Goal: Transaction & Acquisition: Book appointment/travel/reservation

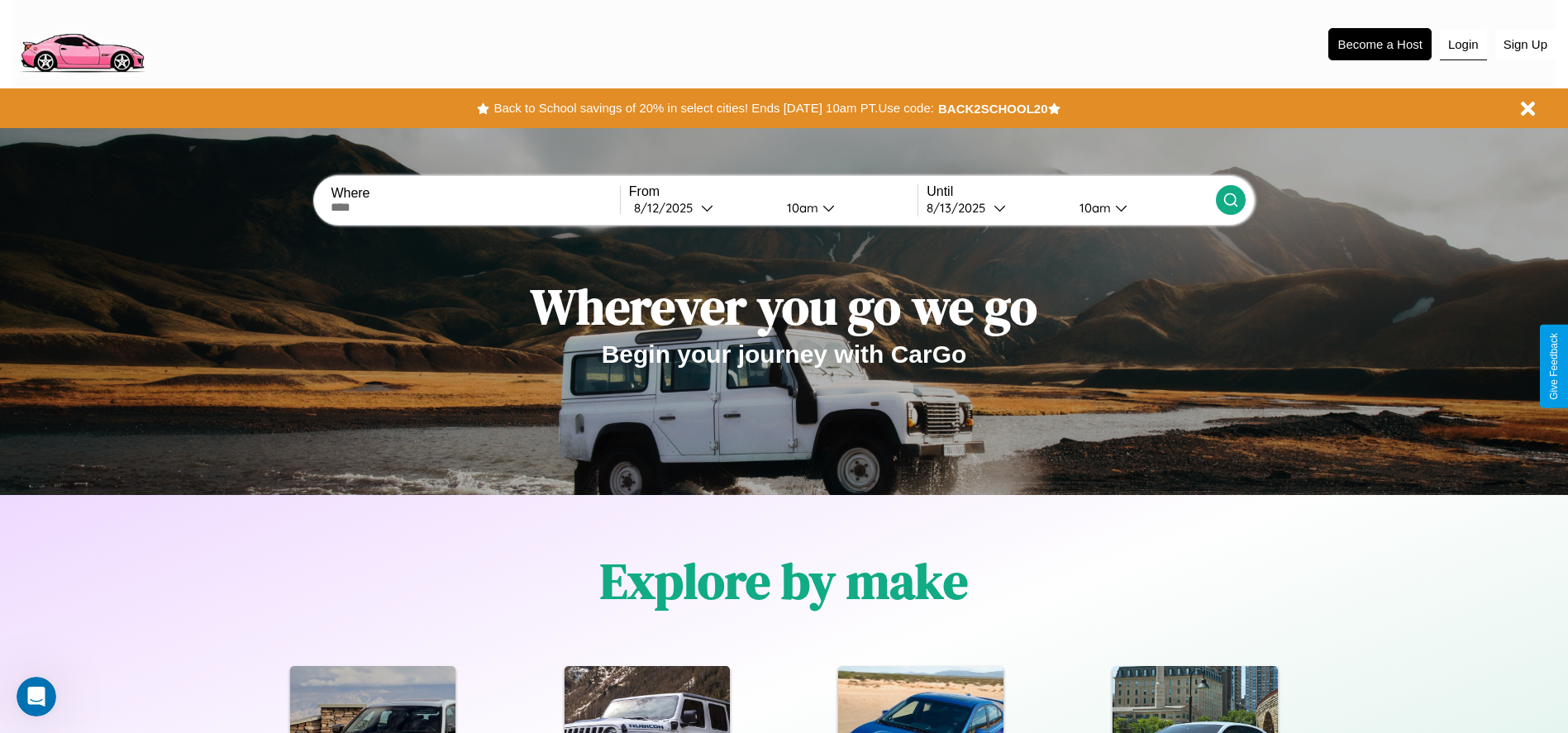
click at [1463, 43] on button "Login" at bounding box center [1463, 44] width 47 height 31
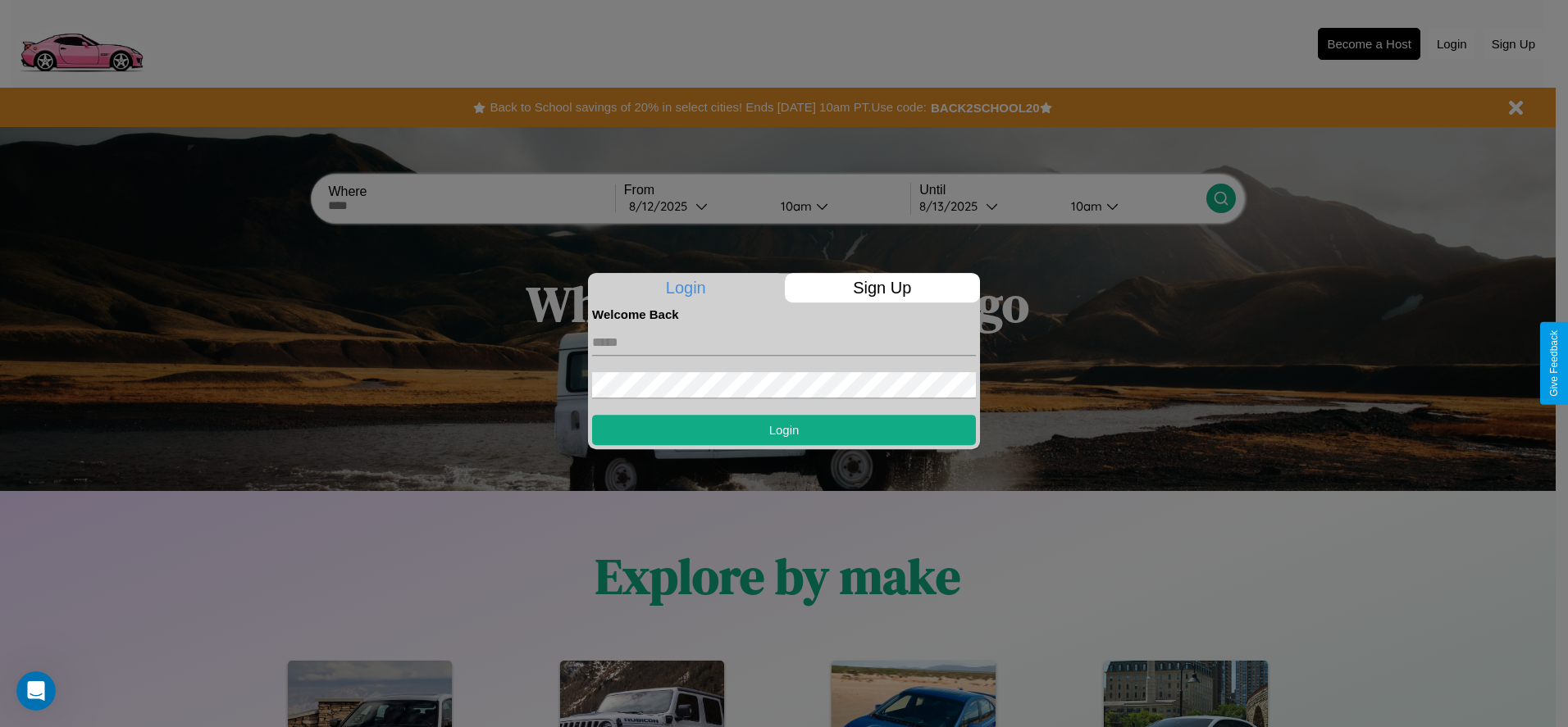
click at [784, 342] on input "text" at bounding box center [784, 343] width 384 height 26
type input "**********"
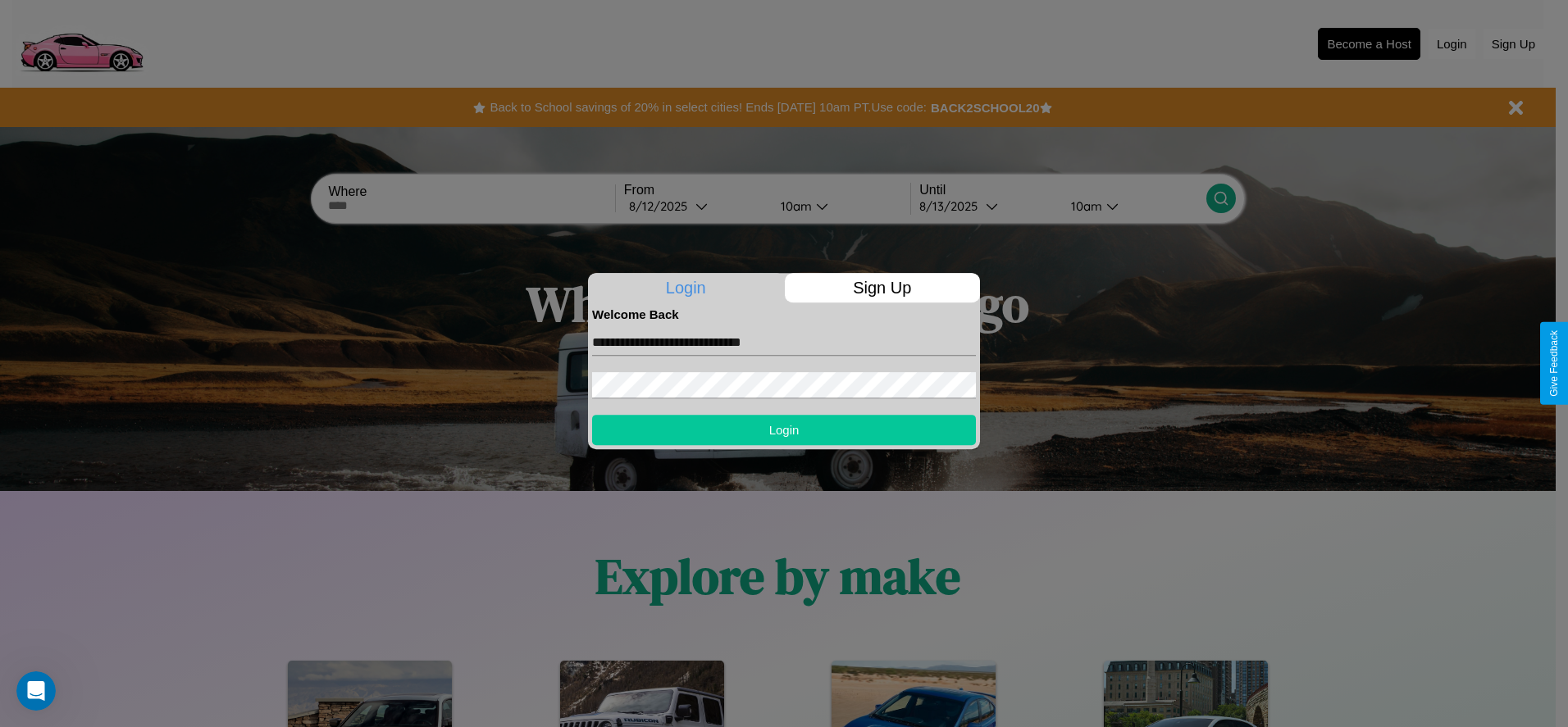
click at [784, 430] on button "Login" at bounding box center [784, 430] width 384 height 30
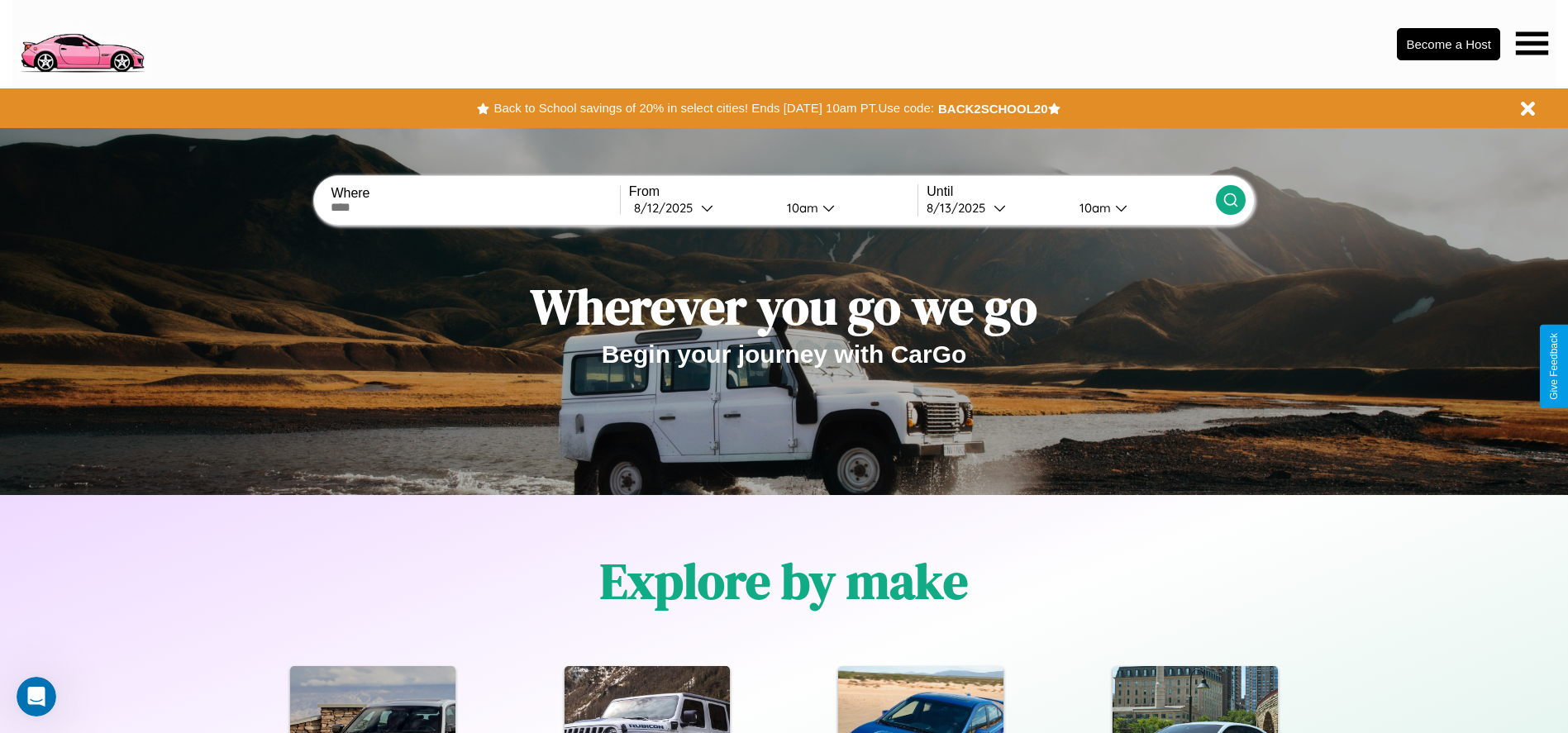
click at [475, 208] on input "text" at bounding box center [474, 208] width 288 height 13
type input "********"
click at [701, 208] on div "8 / 12 / 2025" at bounding box center [667, 208] width 67 height 16
select select "*"
select select "****"
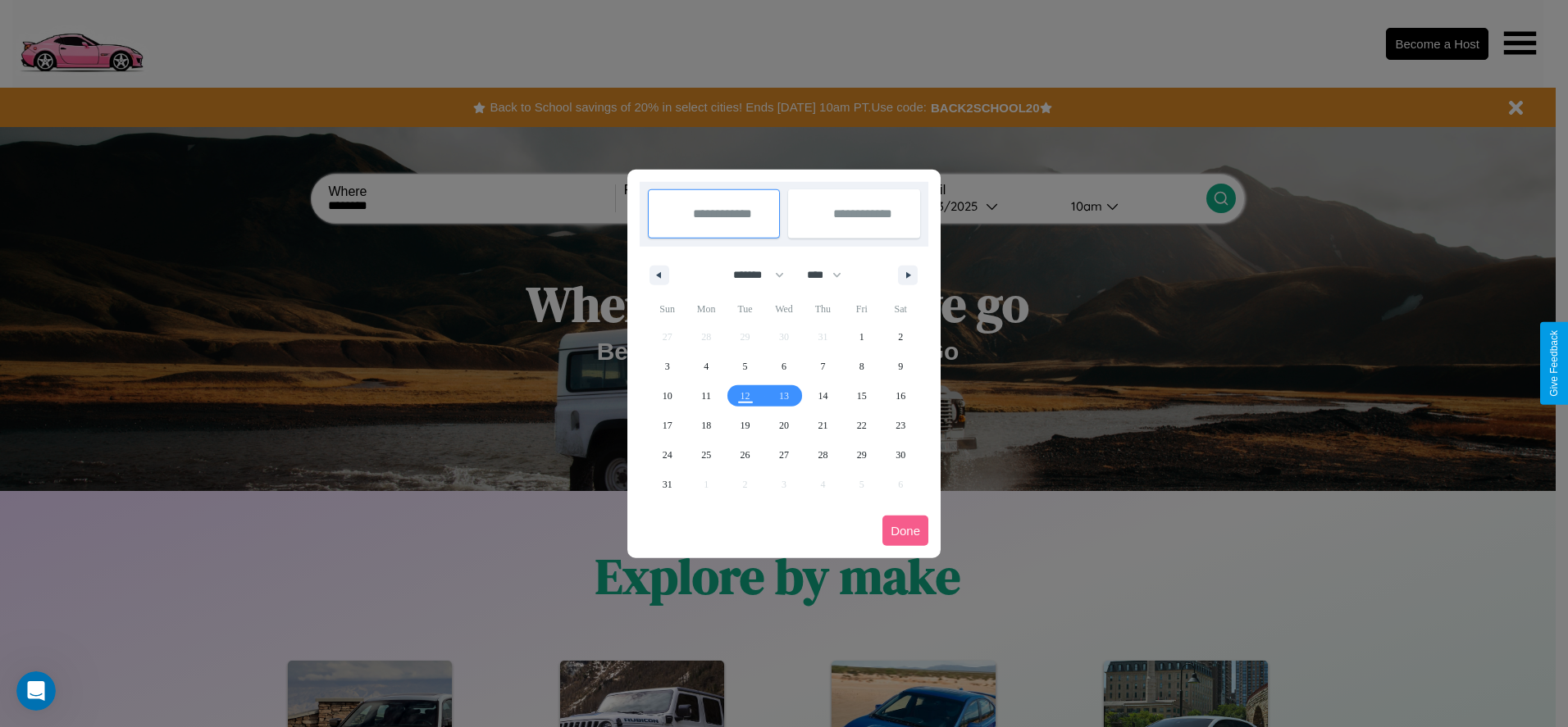
click at [752, 274] on select "******* ******** ***** ***** *** **** **** ****** ********* ******* ******** **…" at bounding box center [755, 274] width 69 height 27
select select "*"
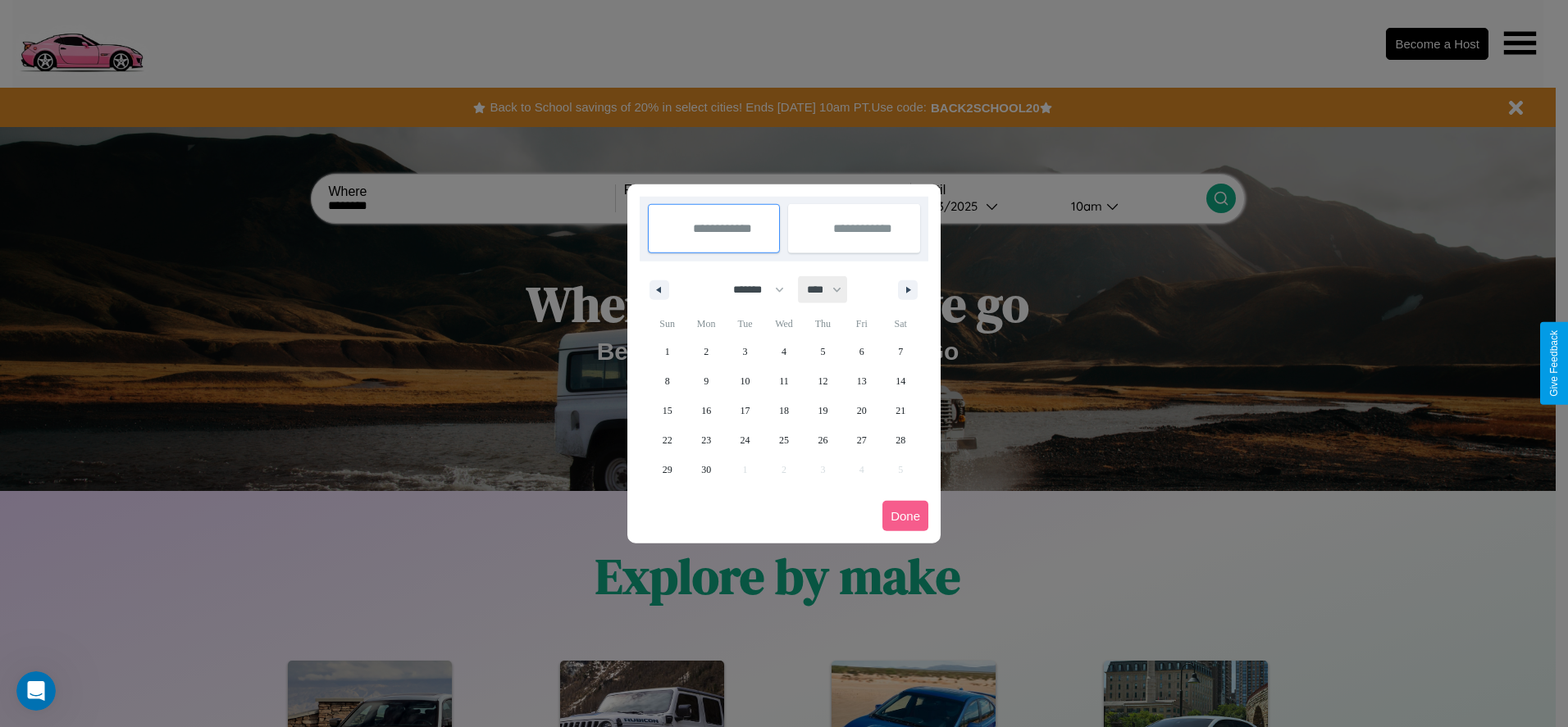
drag, startPoint x: 831, startPoint y: 289, endPoint x: 784, endPoint y: 329, distance: 61.7
click at [831, 289] on select "**** **** **** **** **** **** **** **** **** **** **** **** **** **** **** ****…" at bounding box center [823, 289] width 50 height 27
select select "****"
click at [861, 439] on span "26" at bounding box center [861, 440] width 10 height 30
type input "**********"
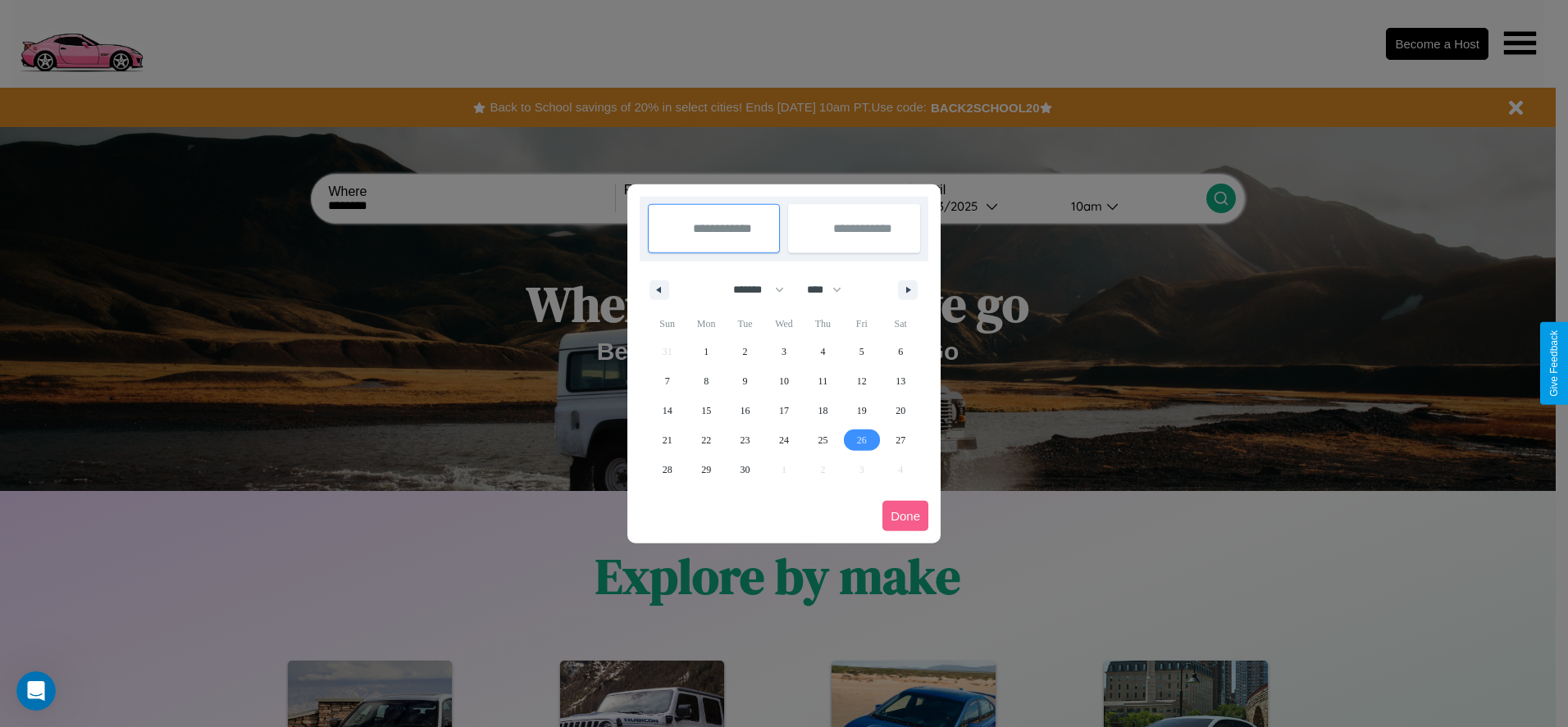
type input "**********"
click at [908, 289] on icon "button" at bounding box center [911, 289] width 8 height 7
select select "*"
click at [706, 380] on span "6" at bounding box center [706, 381] width 5 height 30
type input "**********"
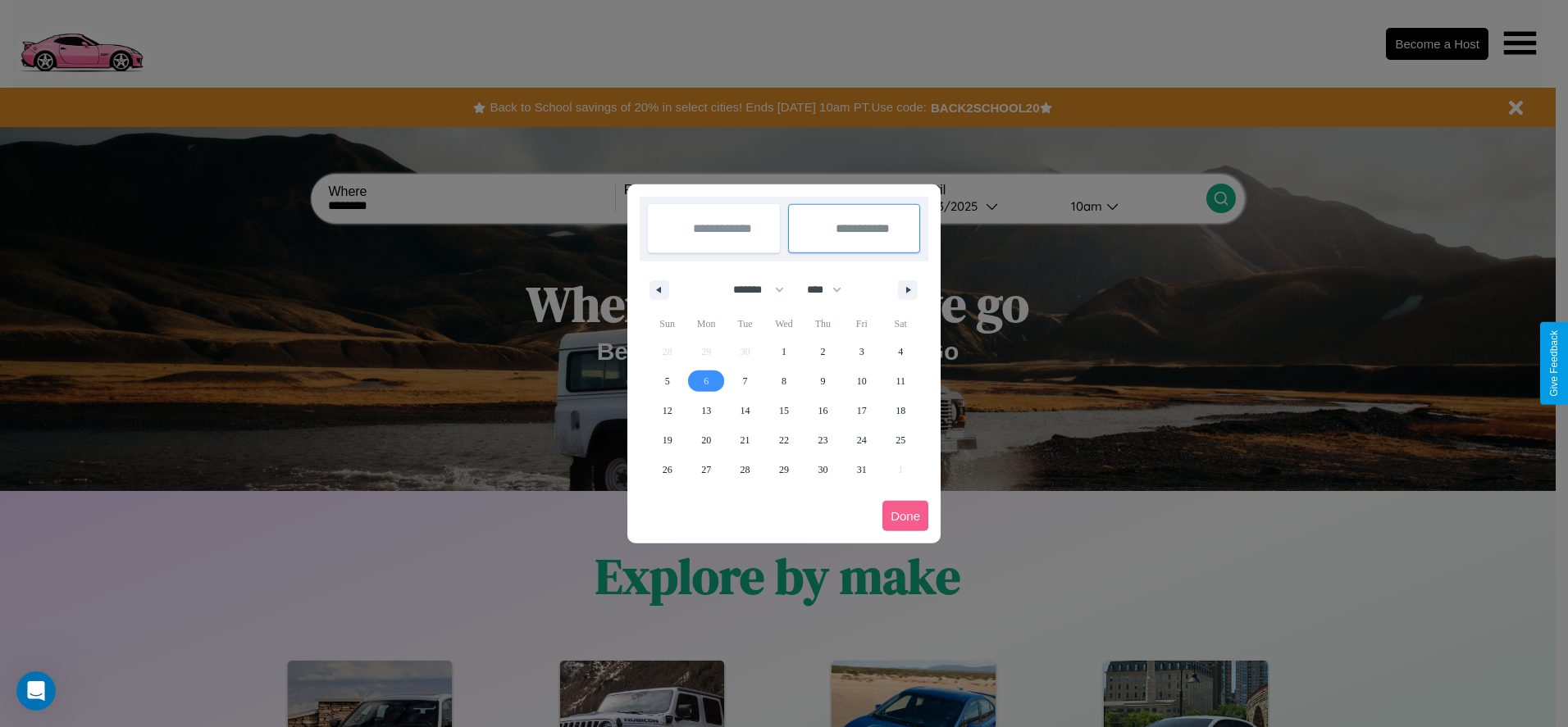
select select "*"
click at [905, 515] on button "Done" at bounding box center [905, 516] width 46 height 30
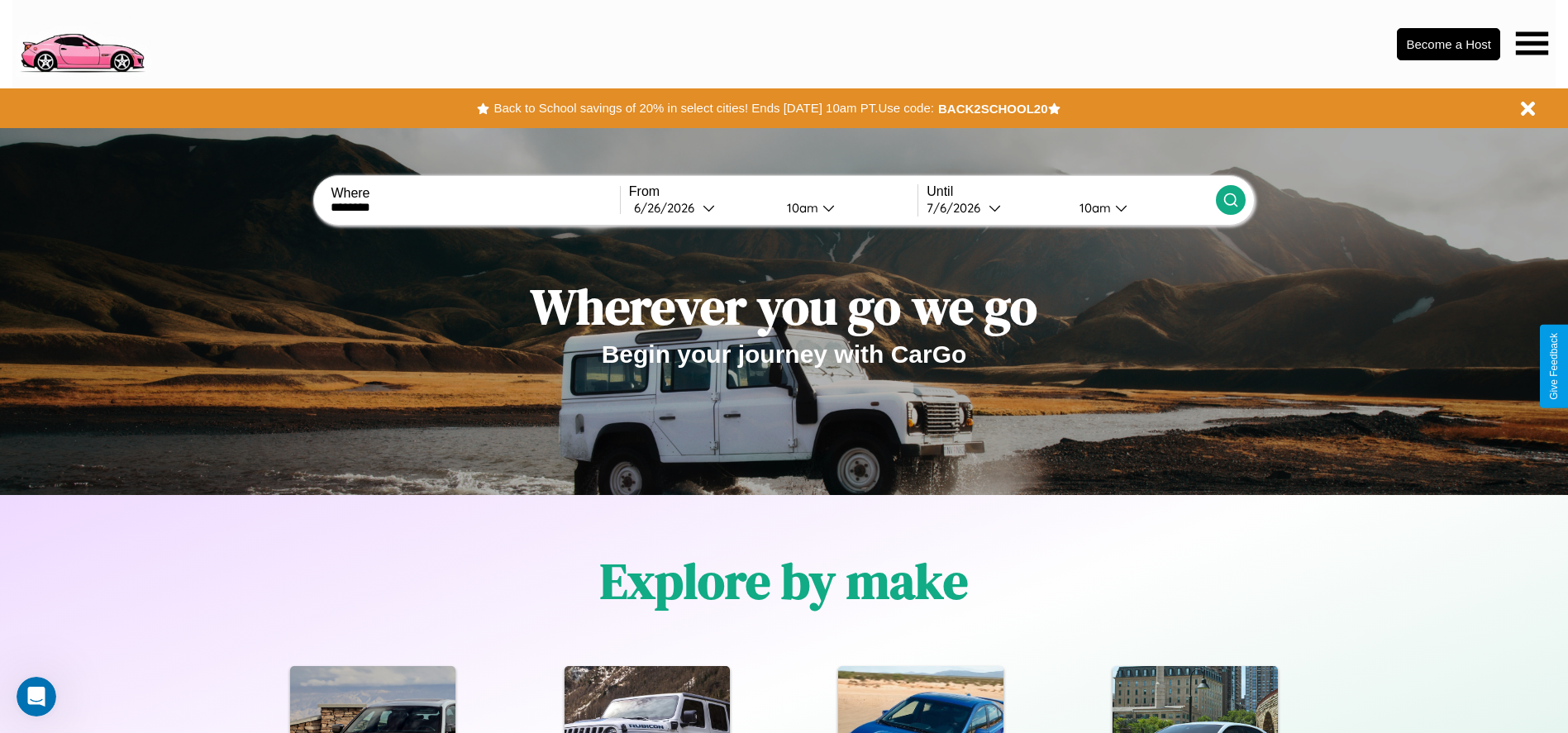
click at [1230, 200] on icon at bounding box center [1231, 200] width 17 height 17
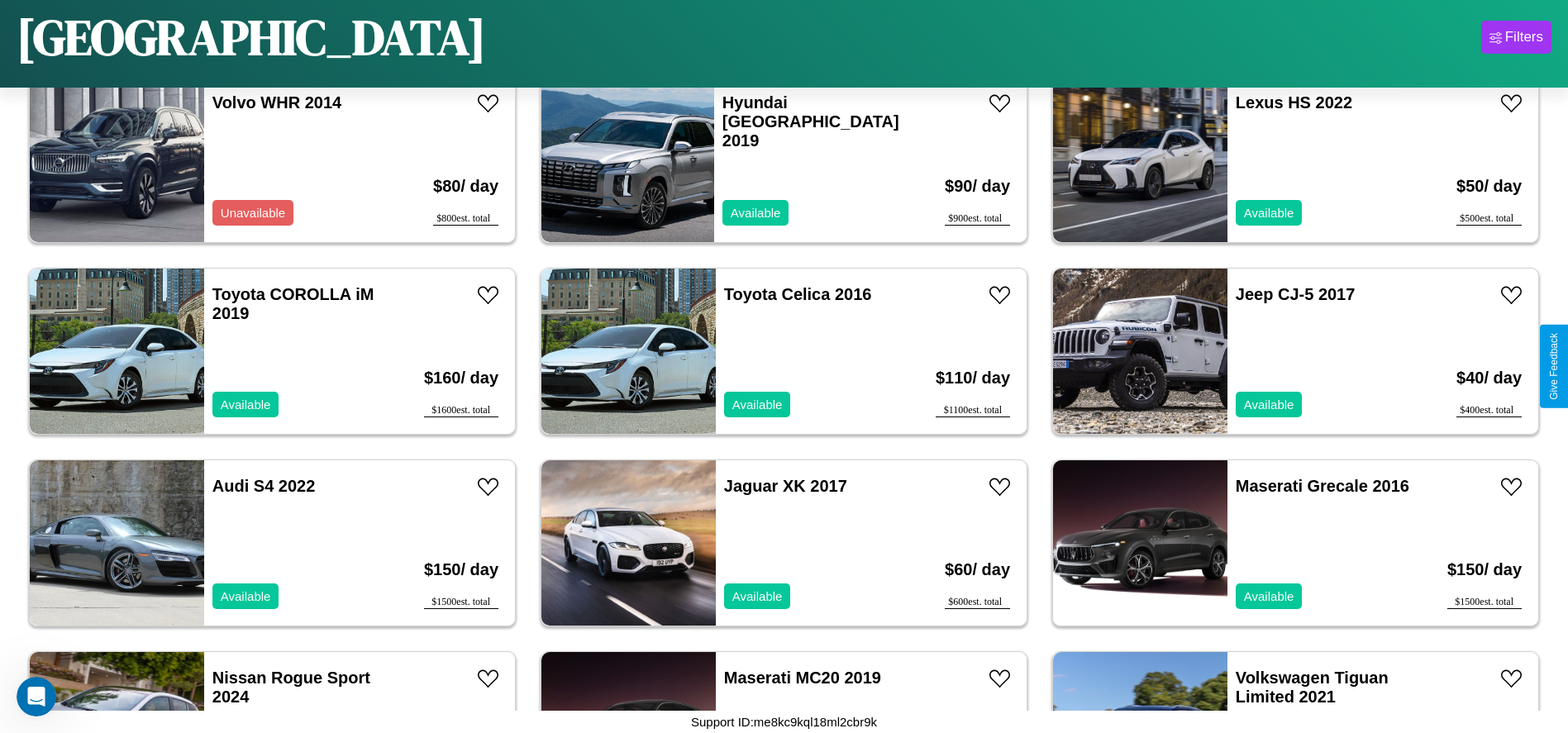
scroll to position [2870, 0]
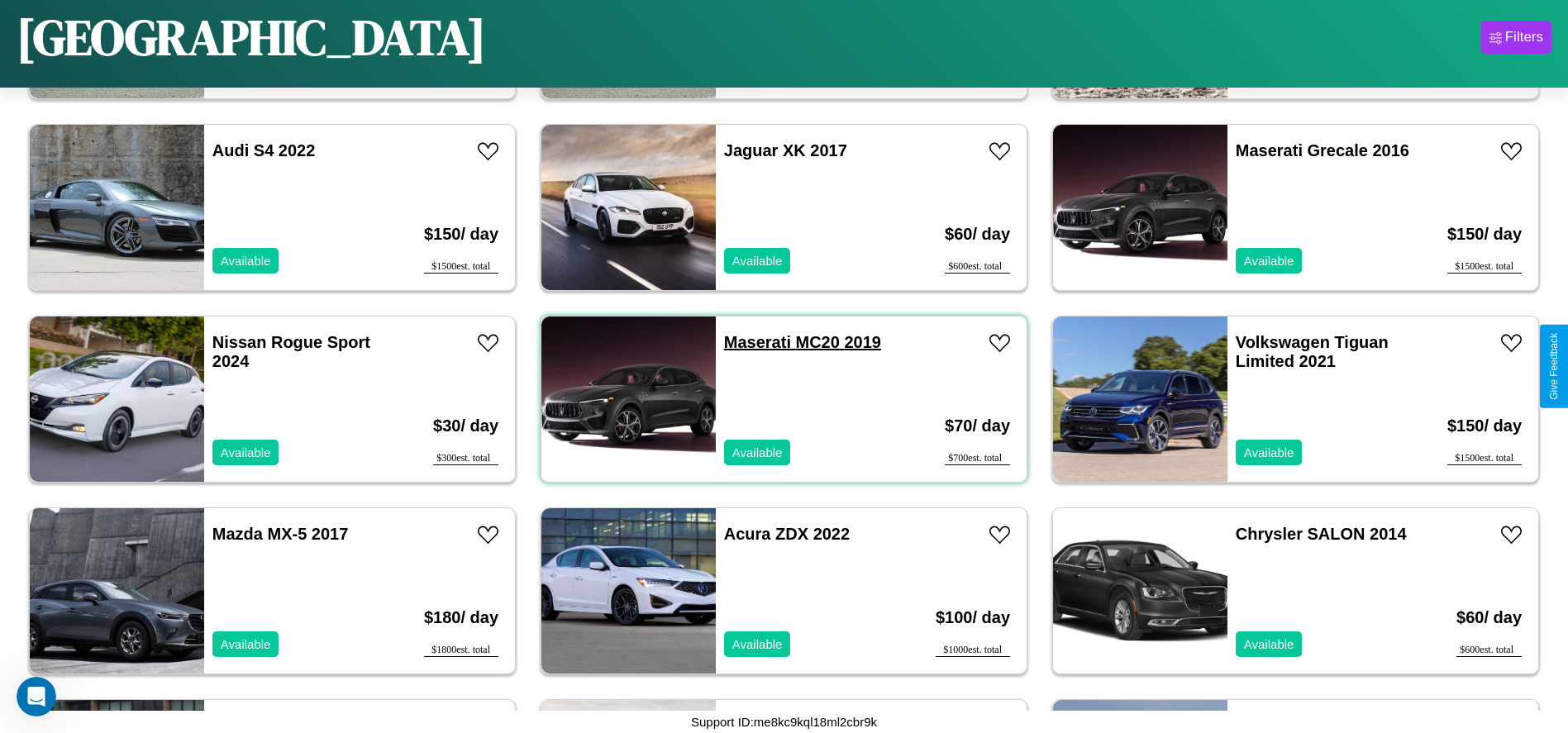
click at [751, 342] on link "Maserati MC20 2019" at bounding box center [803, 342] width 157 height 18
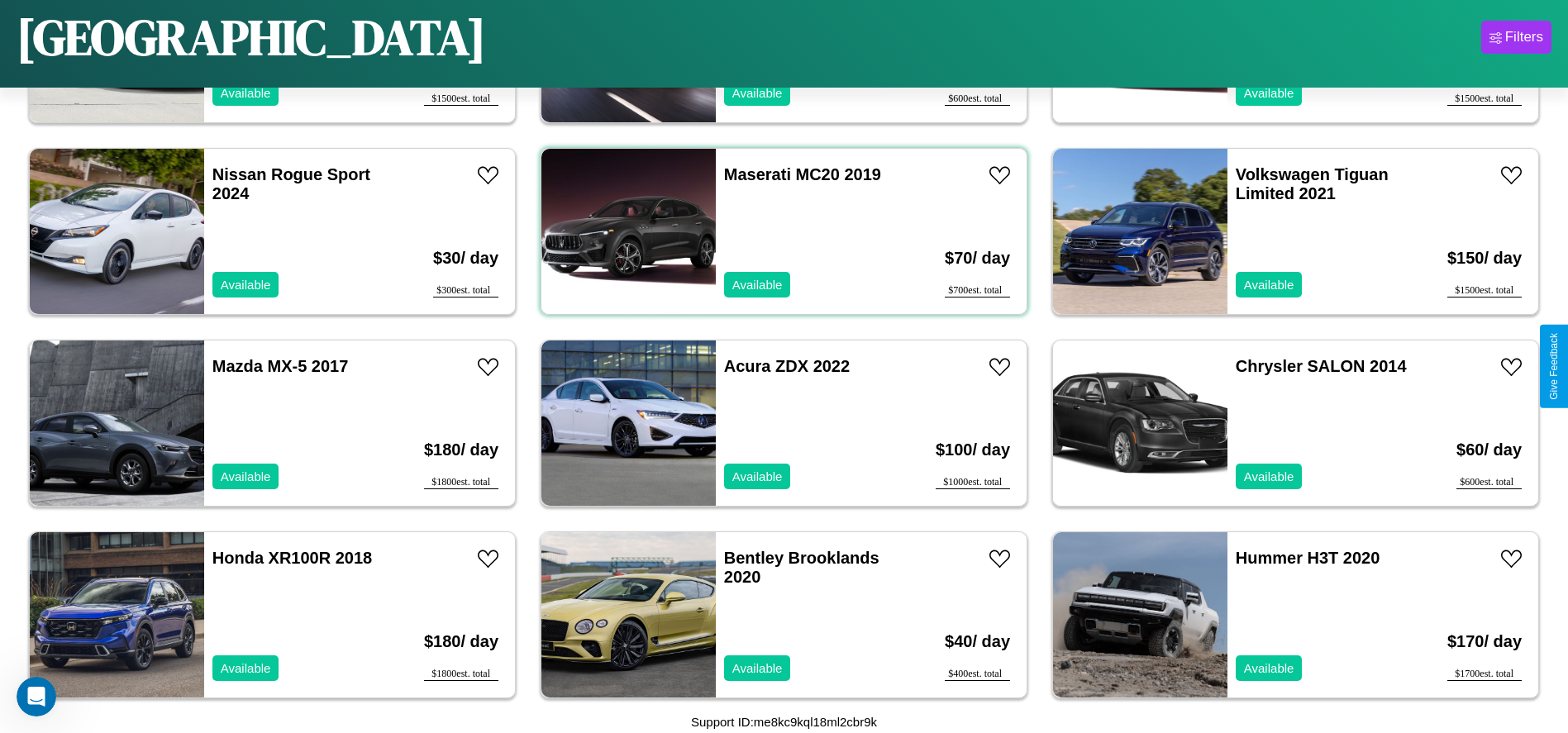
scroll to position [3253, 0]
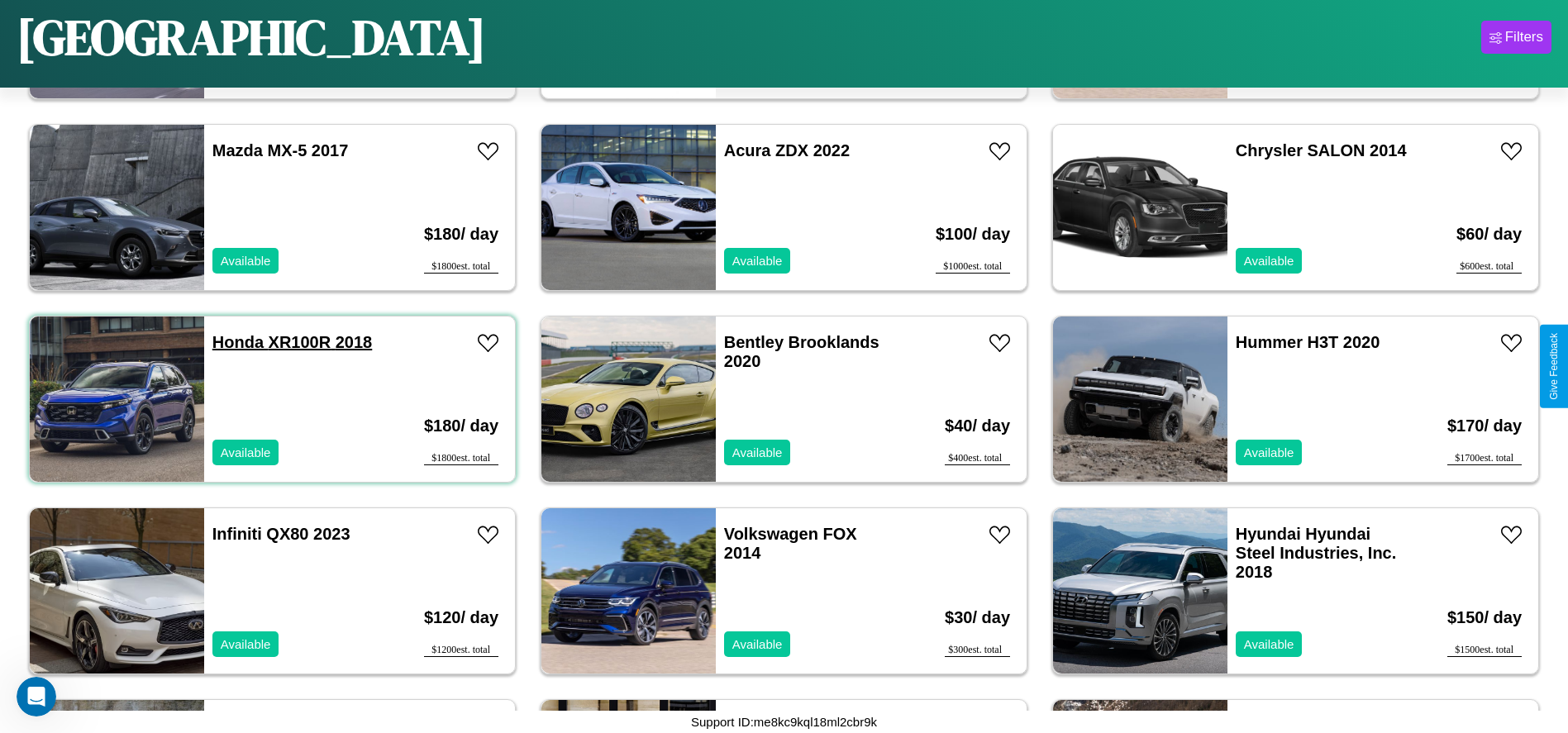
click at [235, 342] on link "Honda XR100R 2018" at bounding box center [292, 342] width 160 height 18
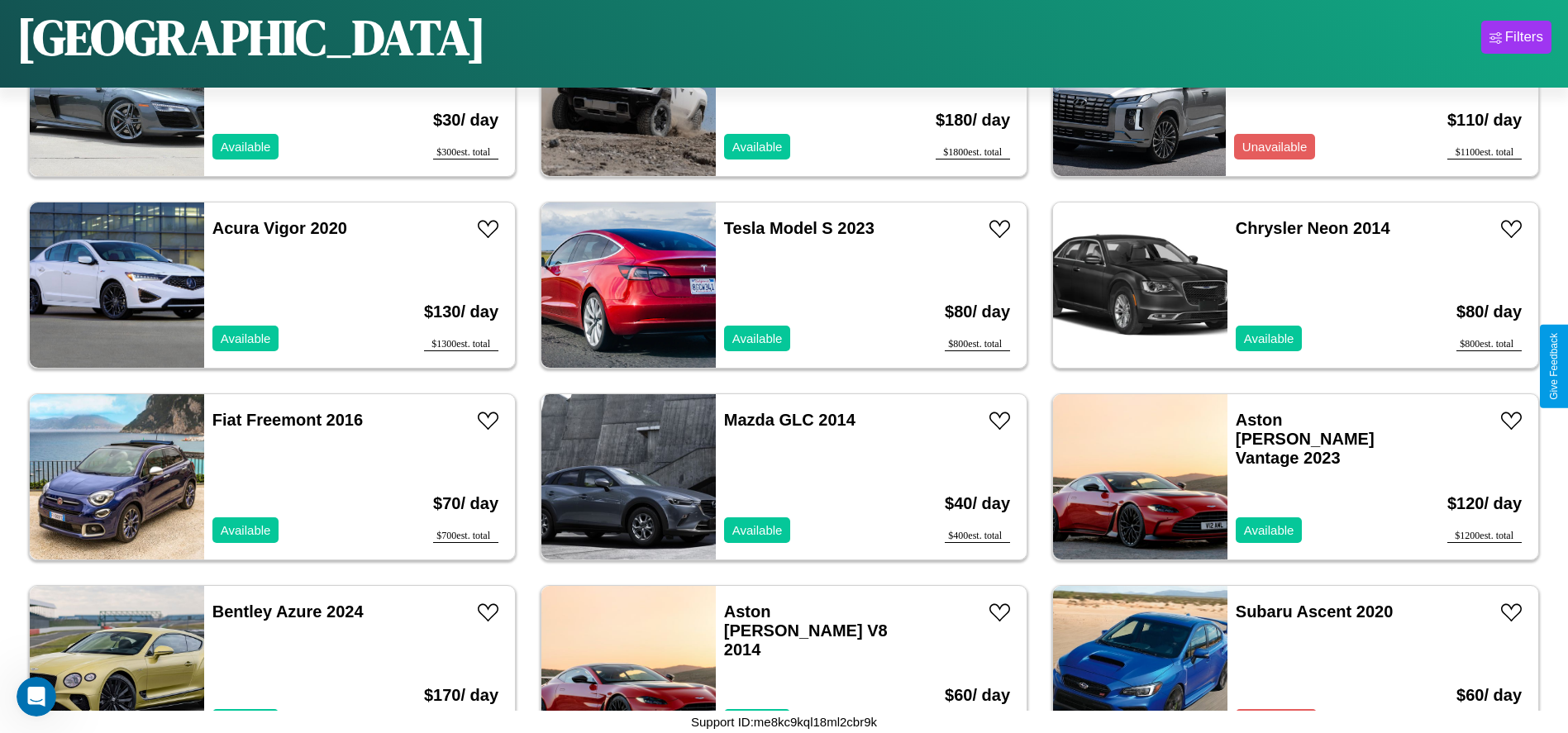
scroll to position [759, 0]
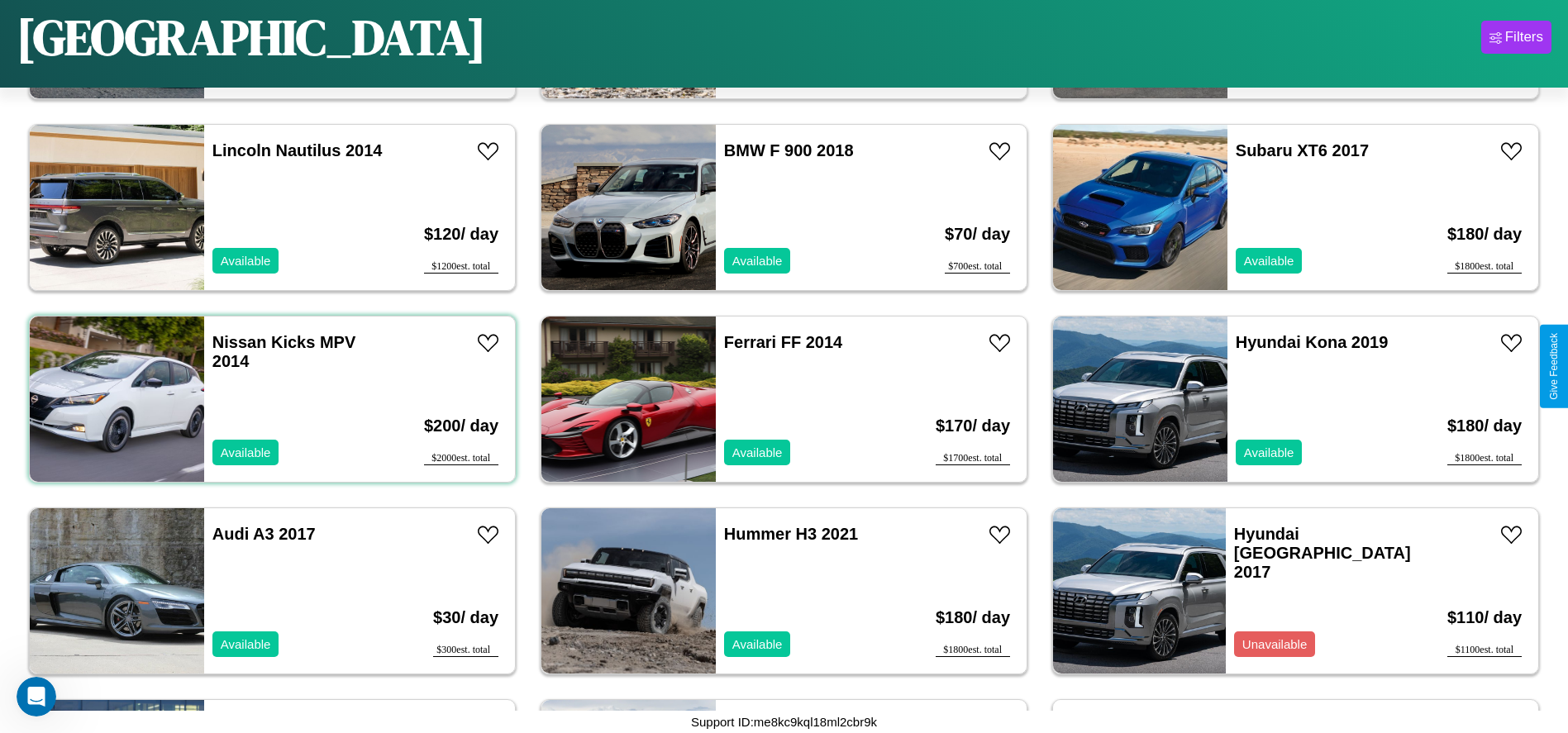
click at [270, 400] on div "Nissan Kicks MPV 2014 Available" at bounding box center [299, 399] width 191 height 165
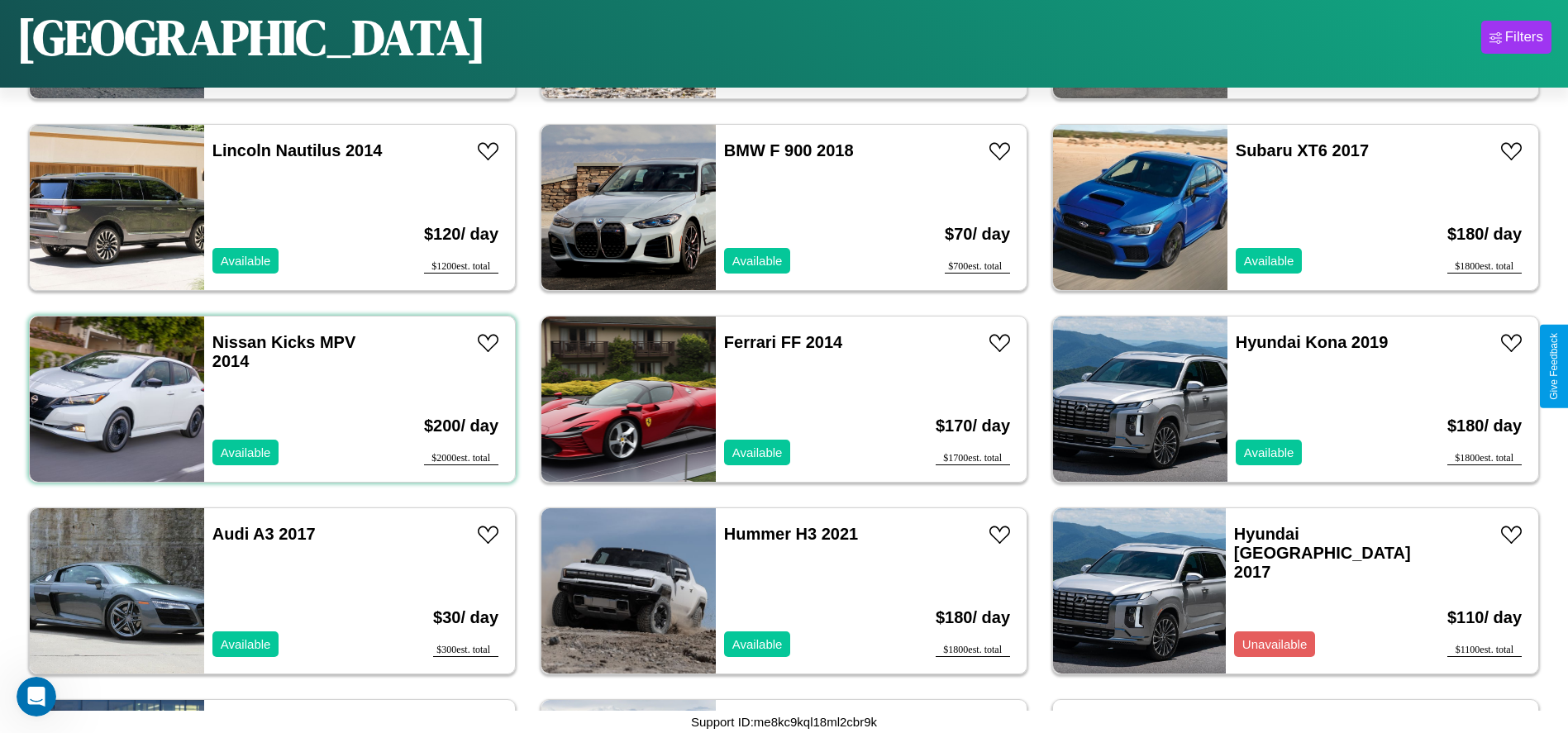
click at [270, 400] on div "Nissan Kicks MPV 2014 Available" at bounding box center [299, 399] width 191 height 165
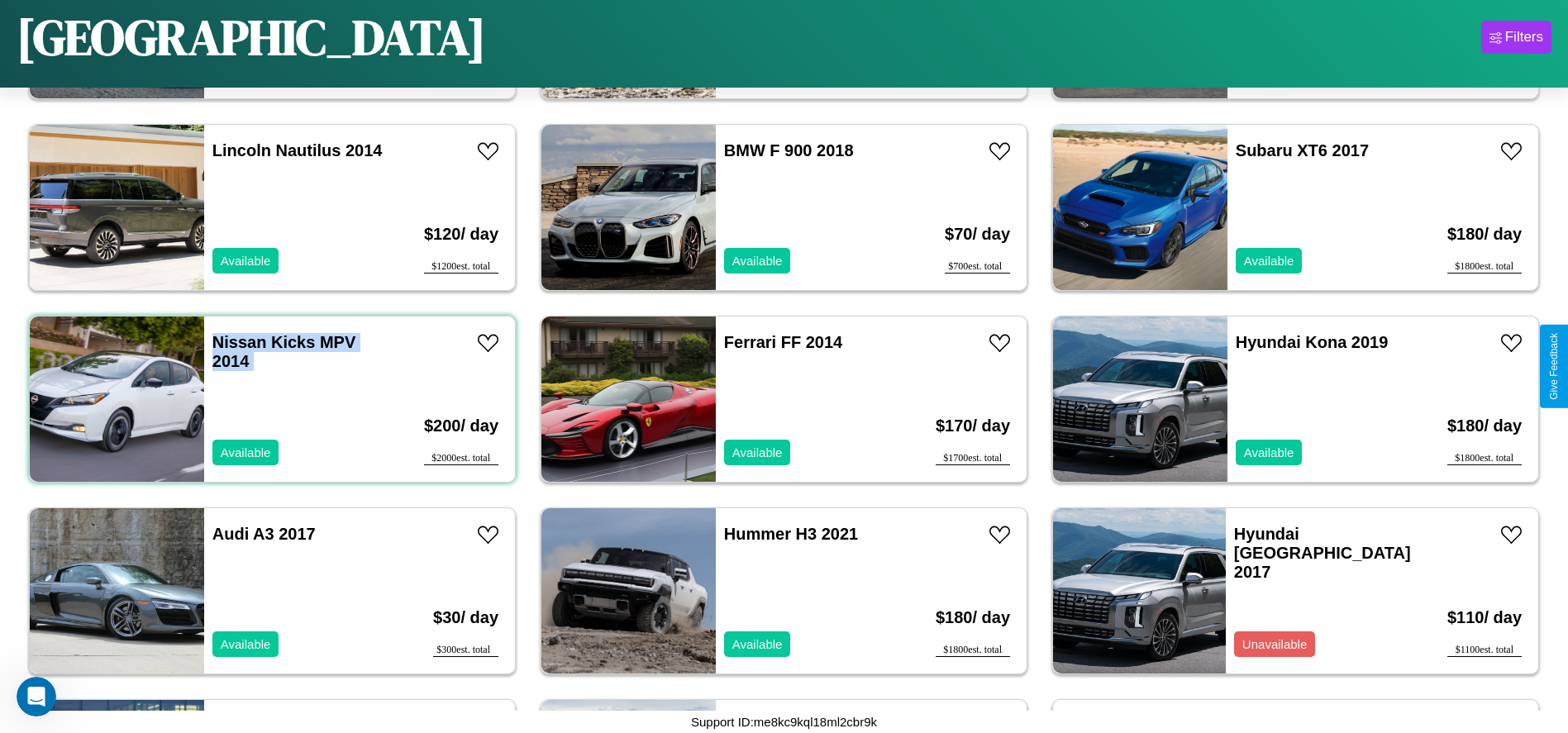
click at [270, 400] on div "Nissan Kicks MPV 2014 Available" at bounding box center [299, 399] width 191 height 165
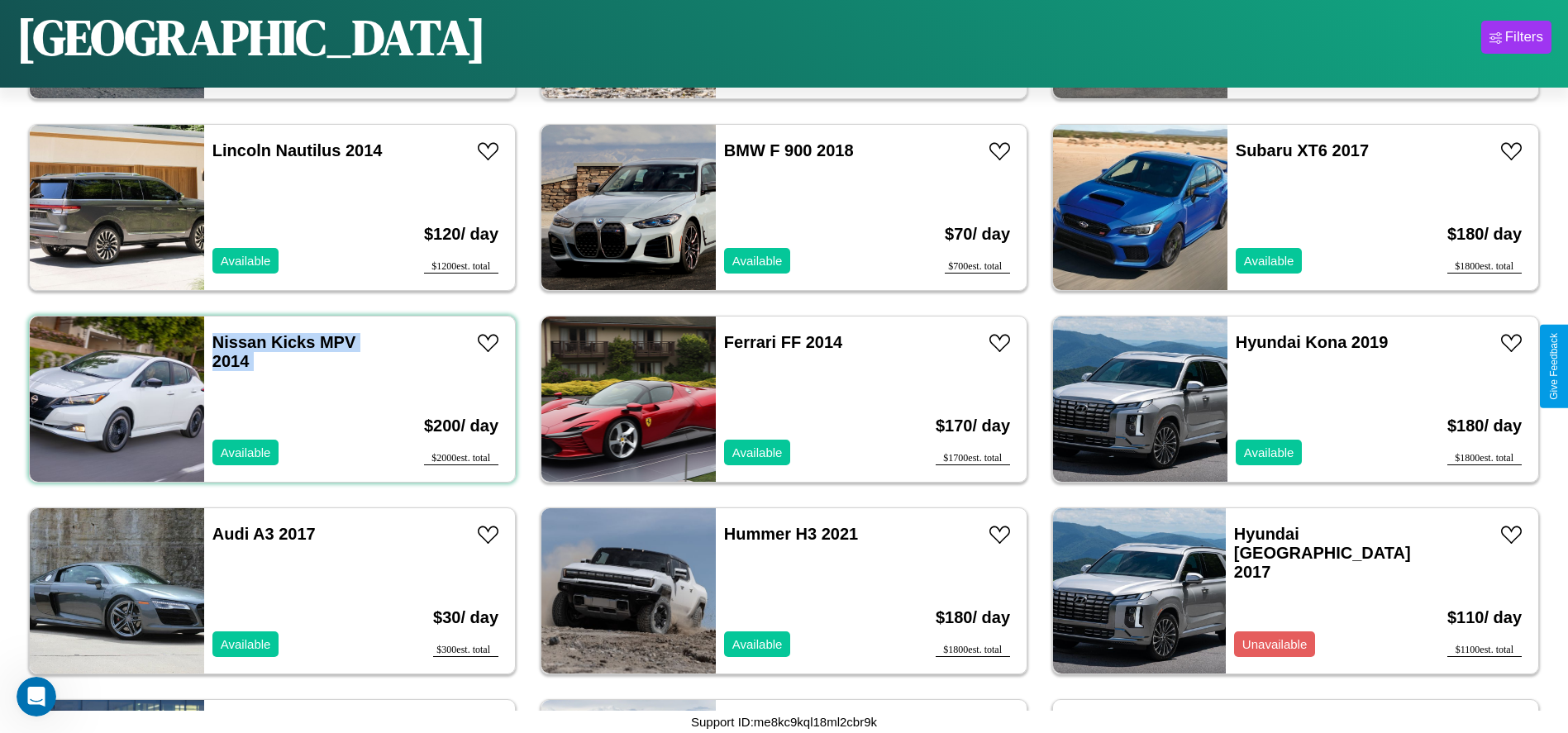
click at [270, 400] on div "Nissan Kicks MPV 2014 Available" at bounding box center [299, 399] width 191 height 165
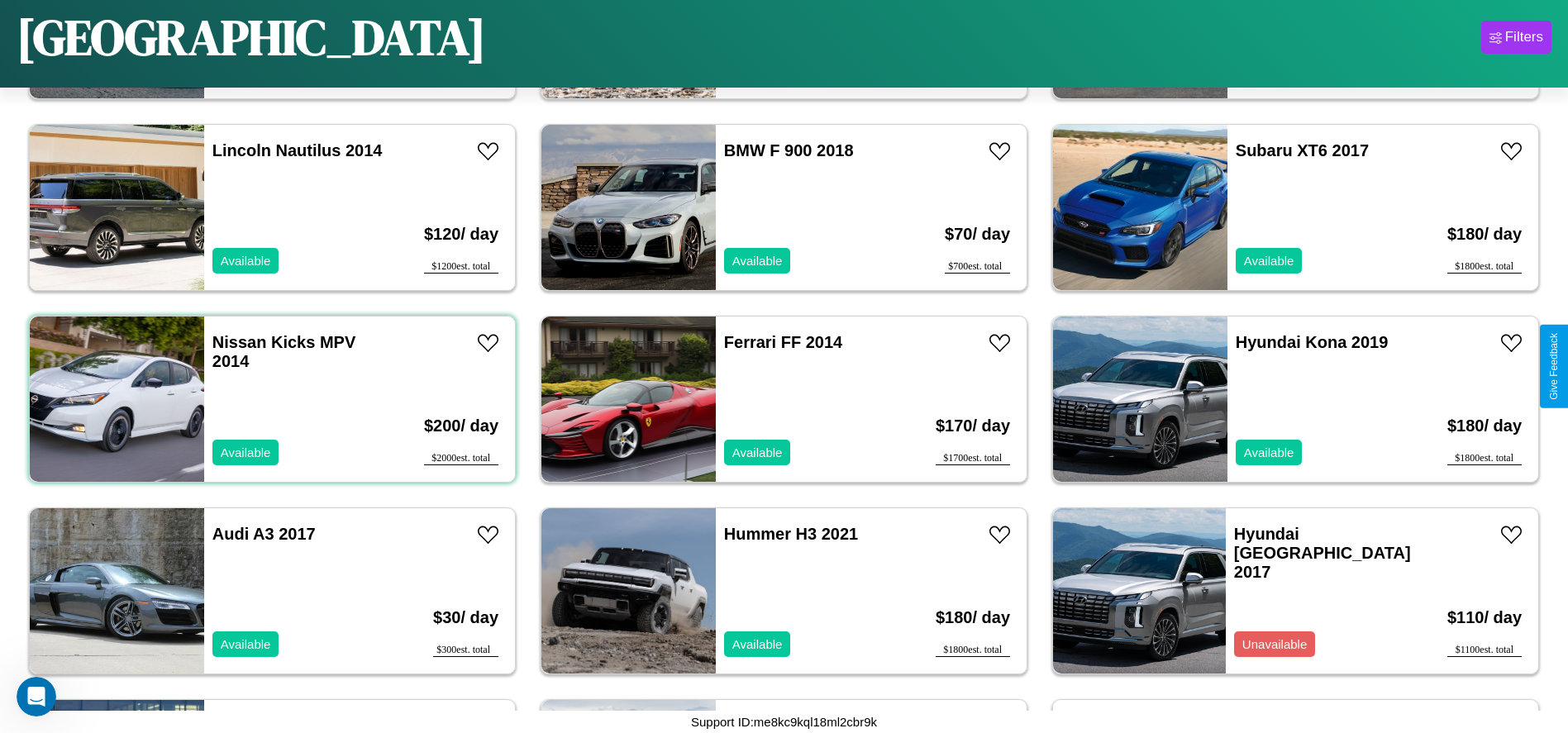
click at [270, 400] on div "Nissan Kicks MPV 2014 Available" at bounding box center [299, 399] width 191 height 165
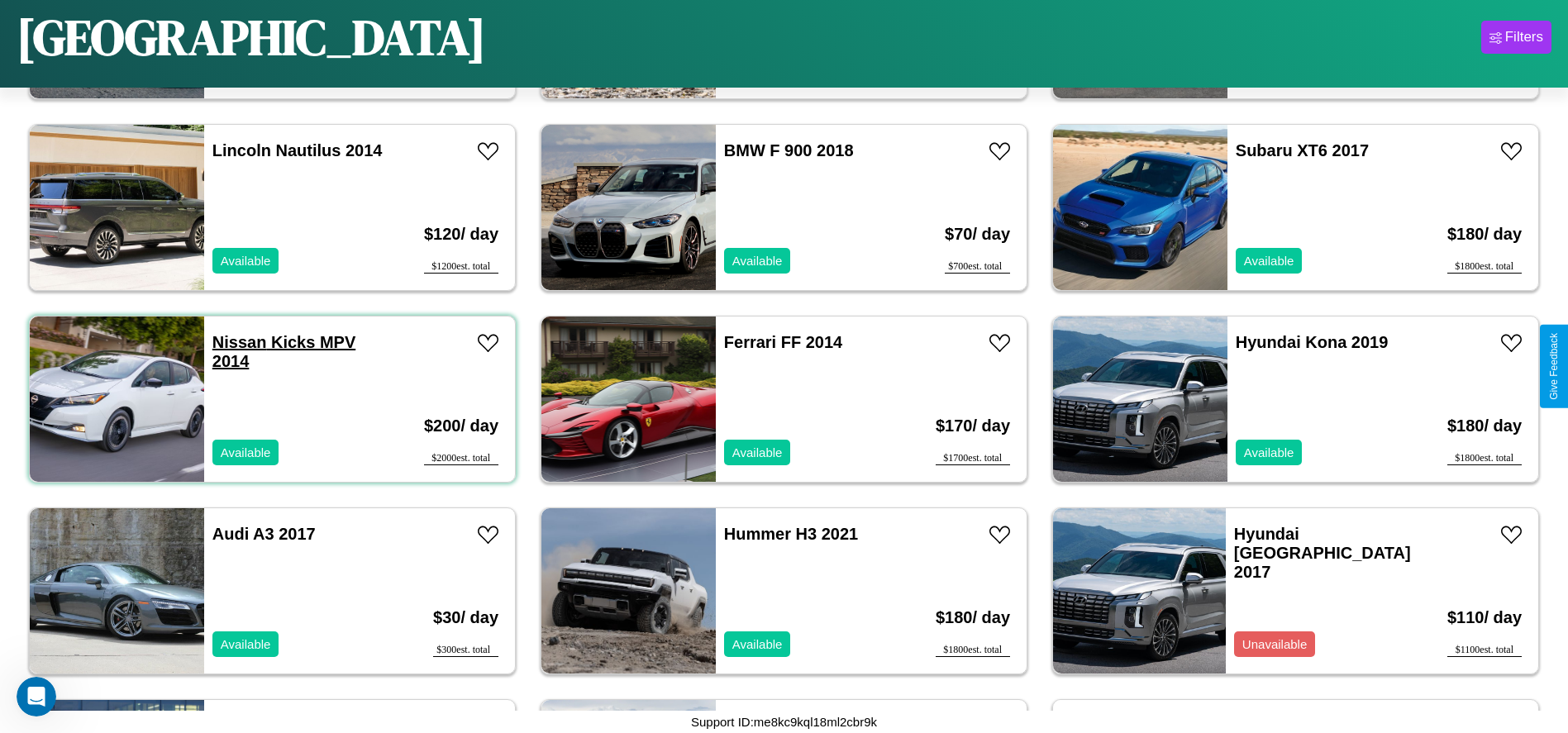
click at [237, 342] on link "Nissan Kicks MPV 2014" at bounding box center [283, 351] width 143 height 37
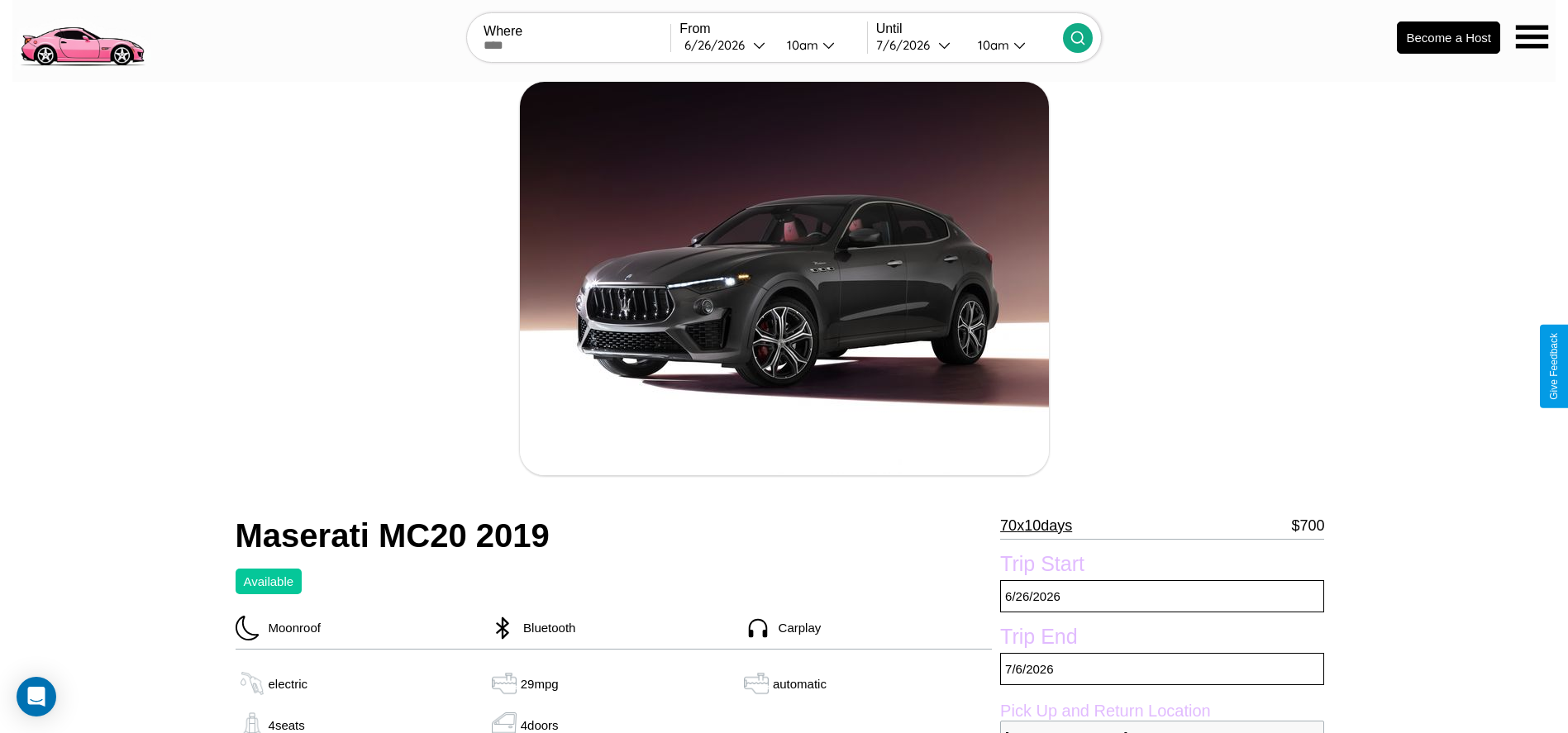
scroll to position [166, 0]
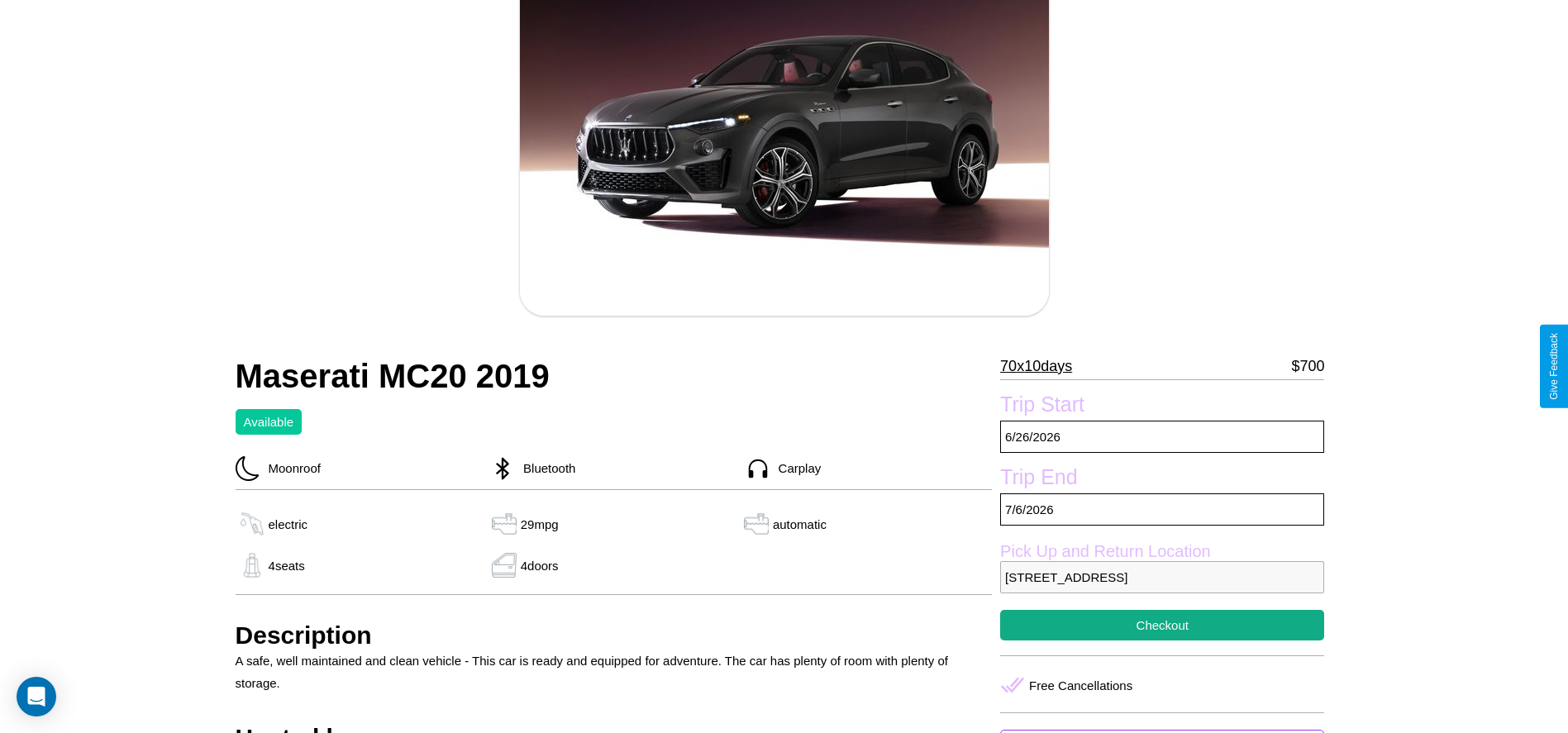
click at [1043, 366] on p "70 x 10 days" at bounding box center [1036, 366] width 72 height 26
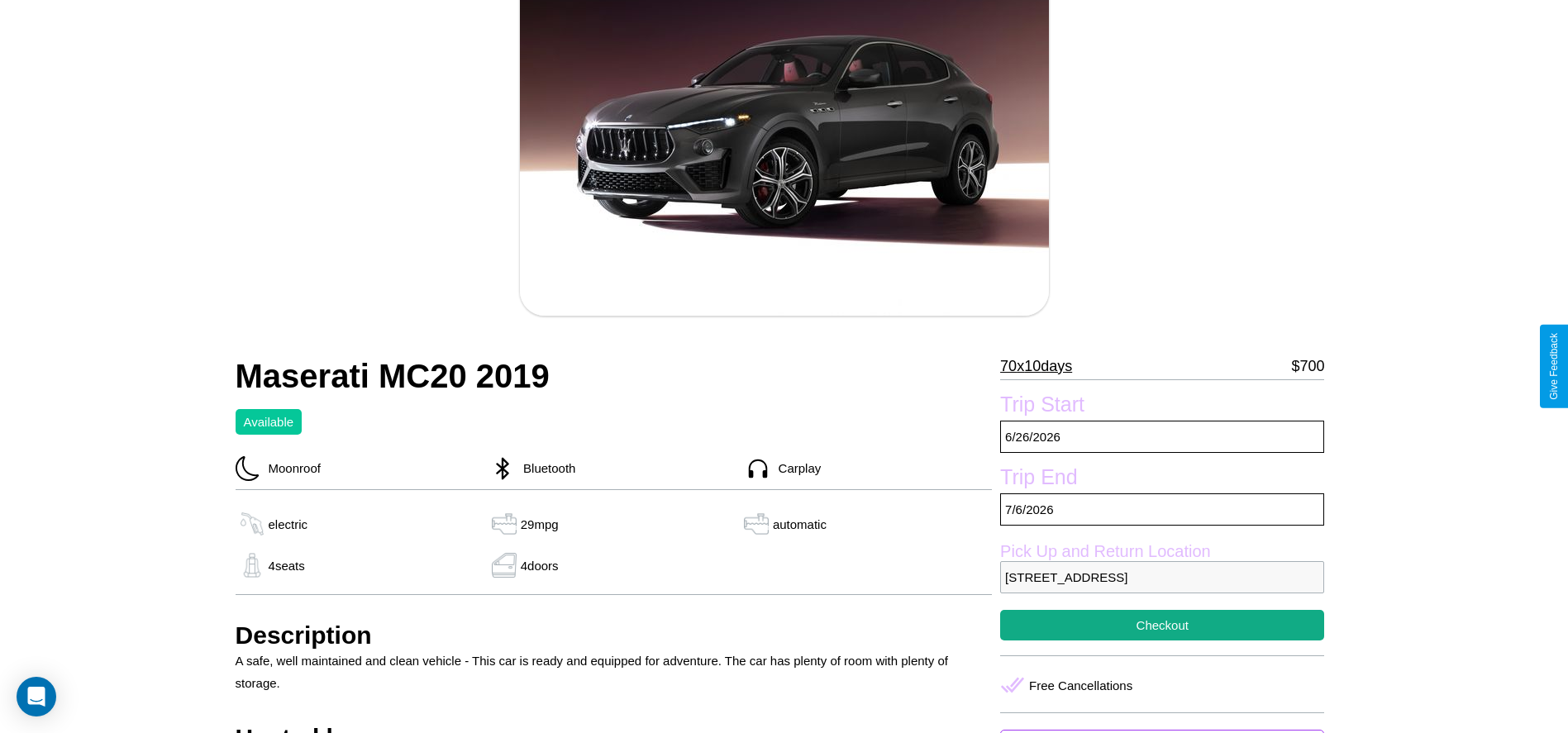
click at [1043, 366] on p "70 x 10 days" at bounding box center [1036, 366] width 72 height 26
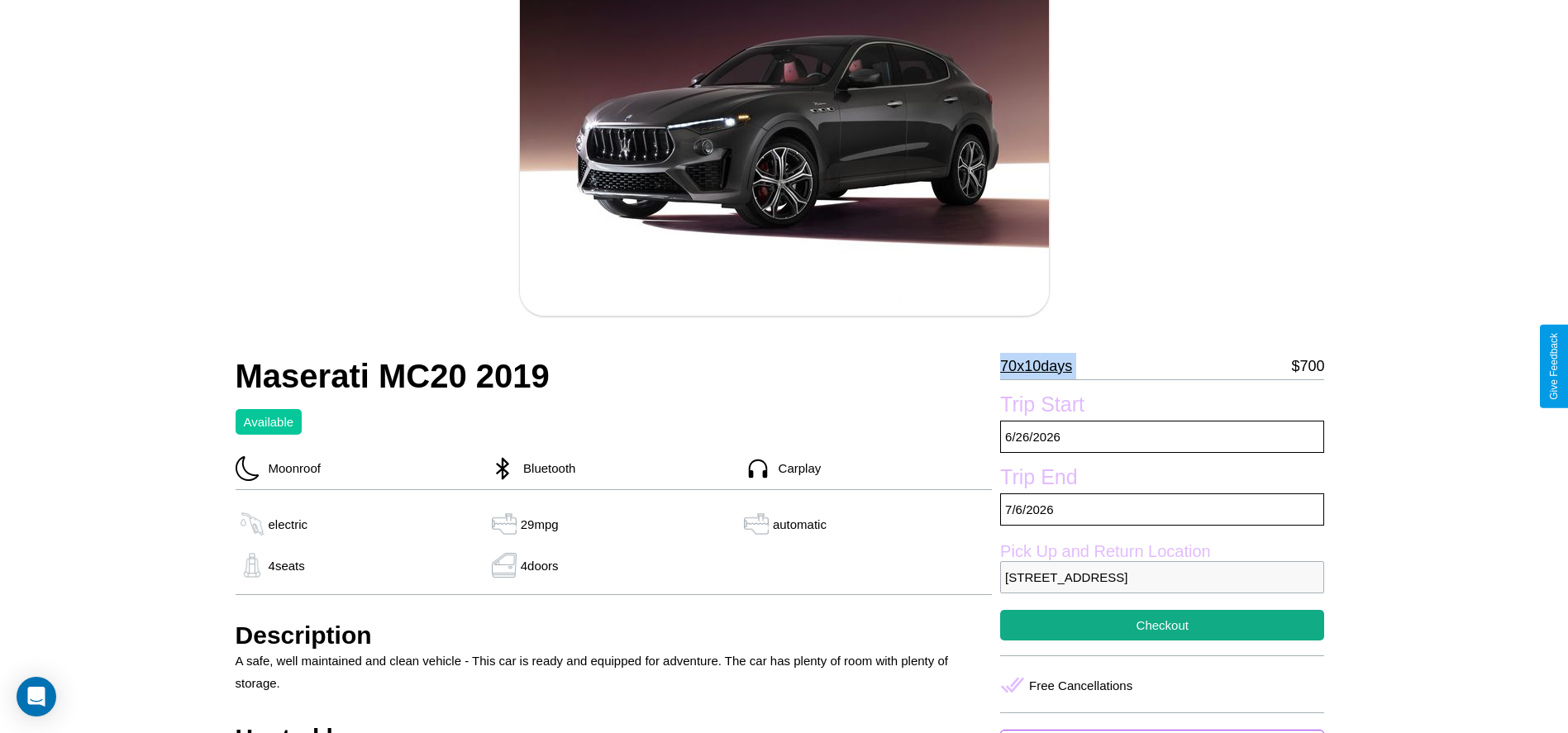
click at [1043, 366] on p "70 x 10 days" at bounding box center [1036, 366] width 72 height 26
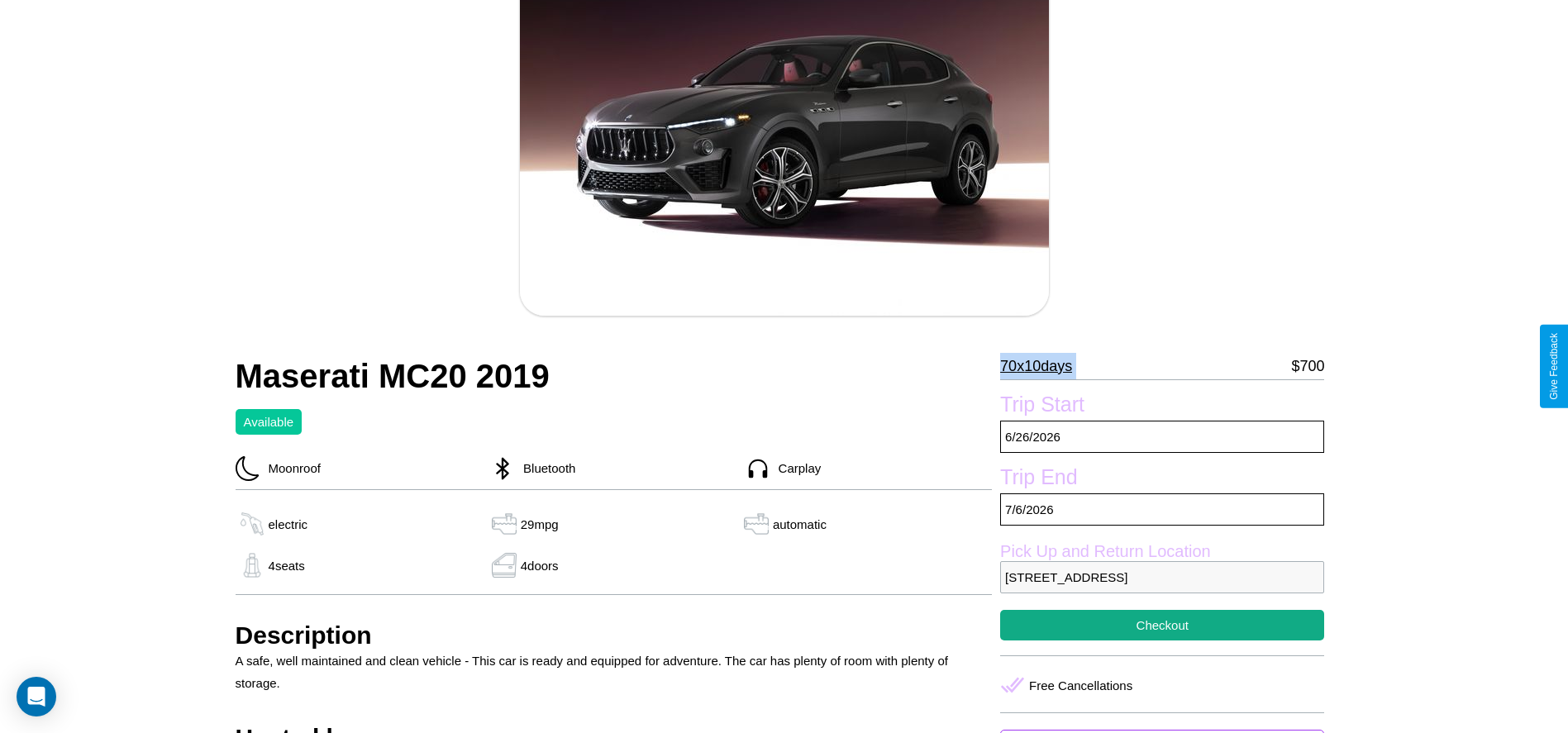
click at [1043, 366] on p "70 x 10 days" at bounding box center [1036, 366] width 72 height 26
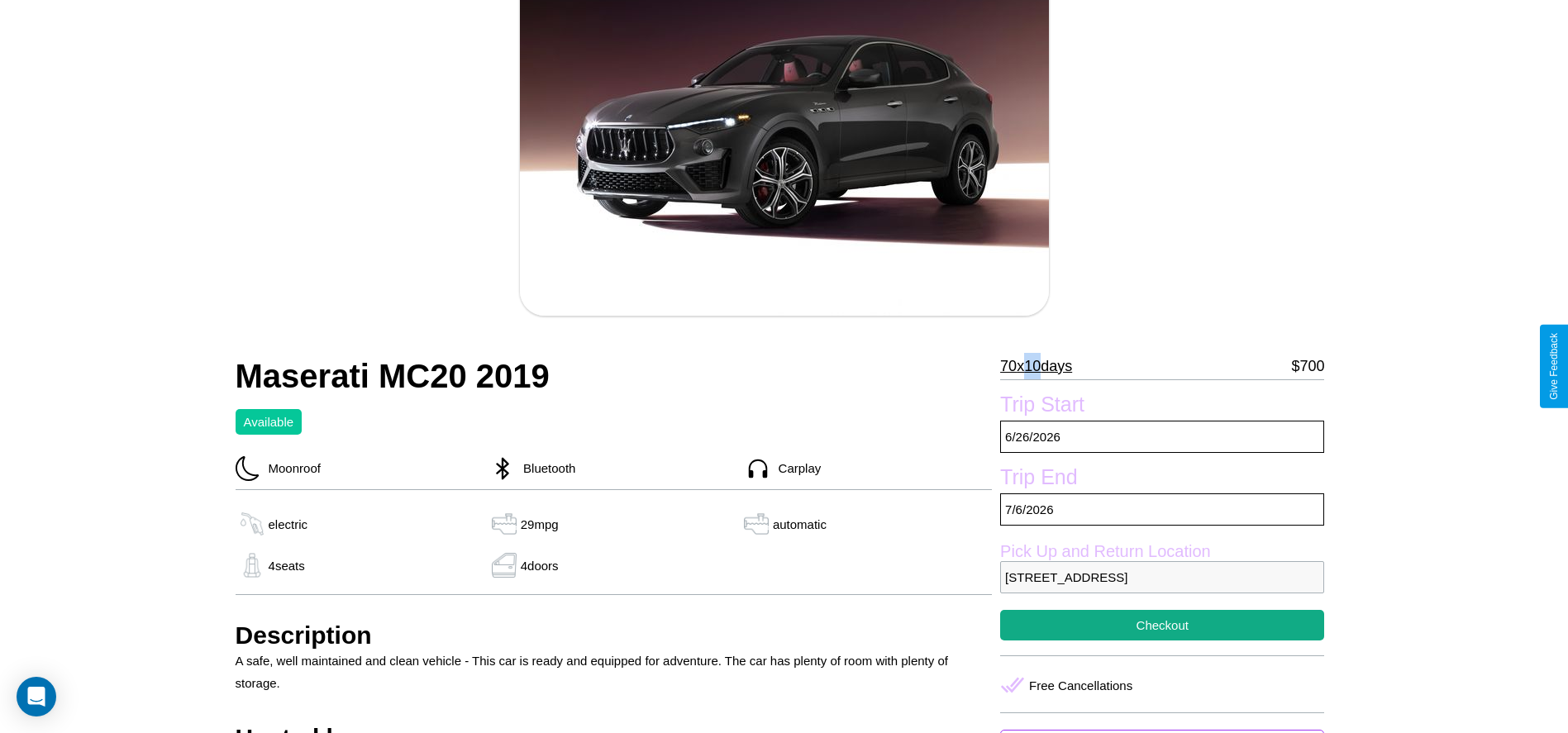
click at [1043, 366] on p "70 x 10 days" at bounding box center [1036, 366] width 72 height 26
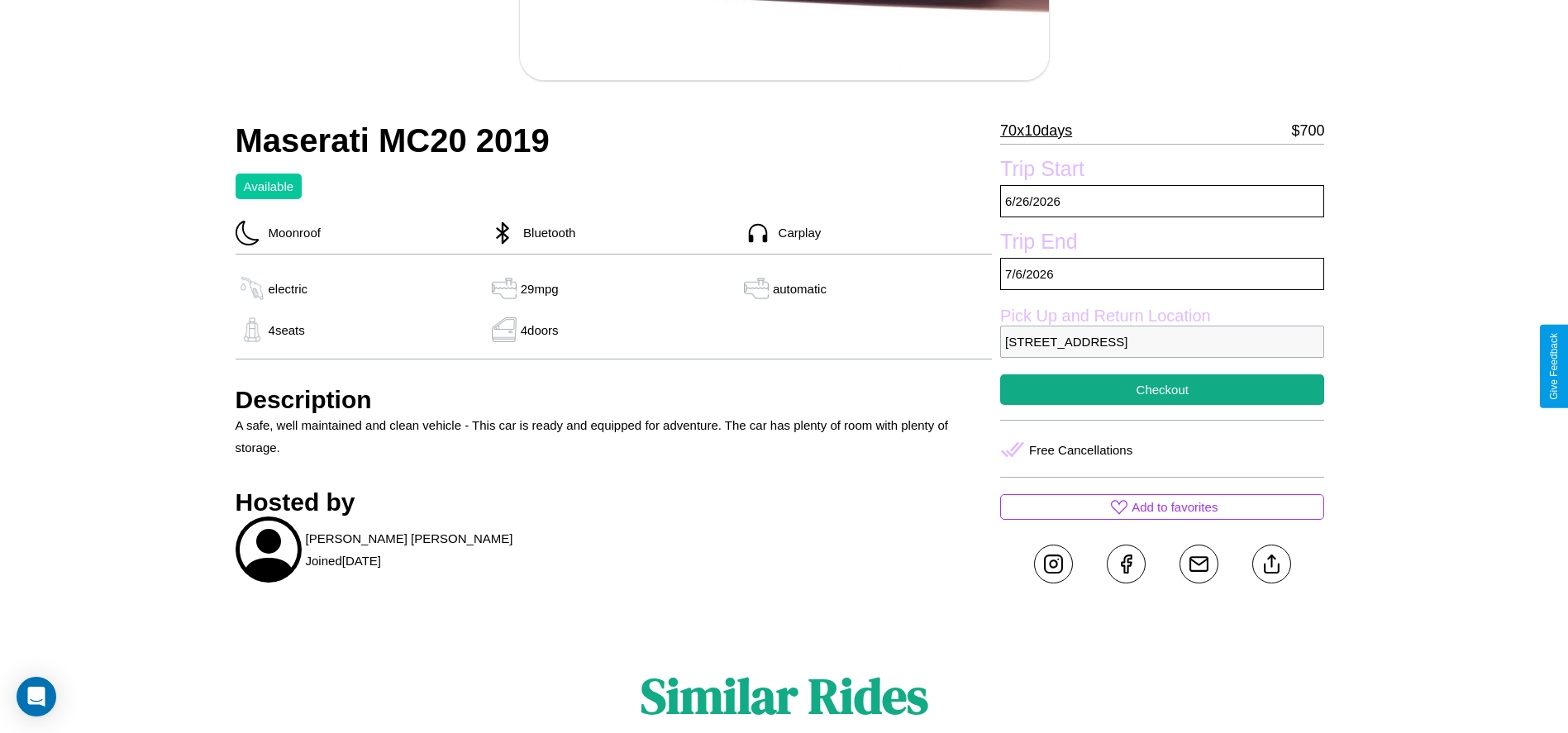
scroll to position [425, 0]
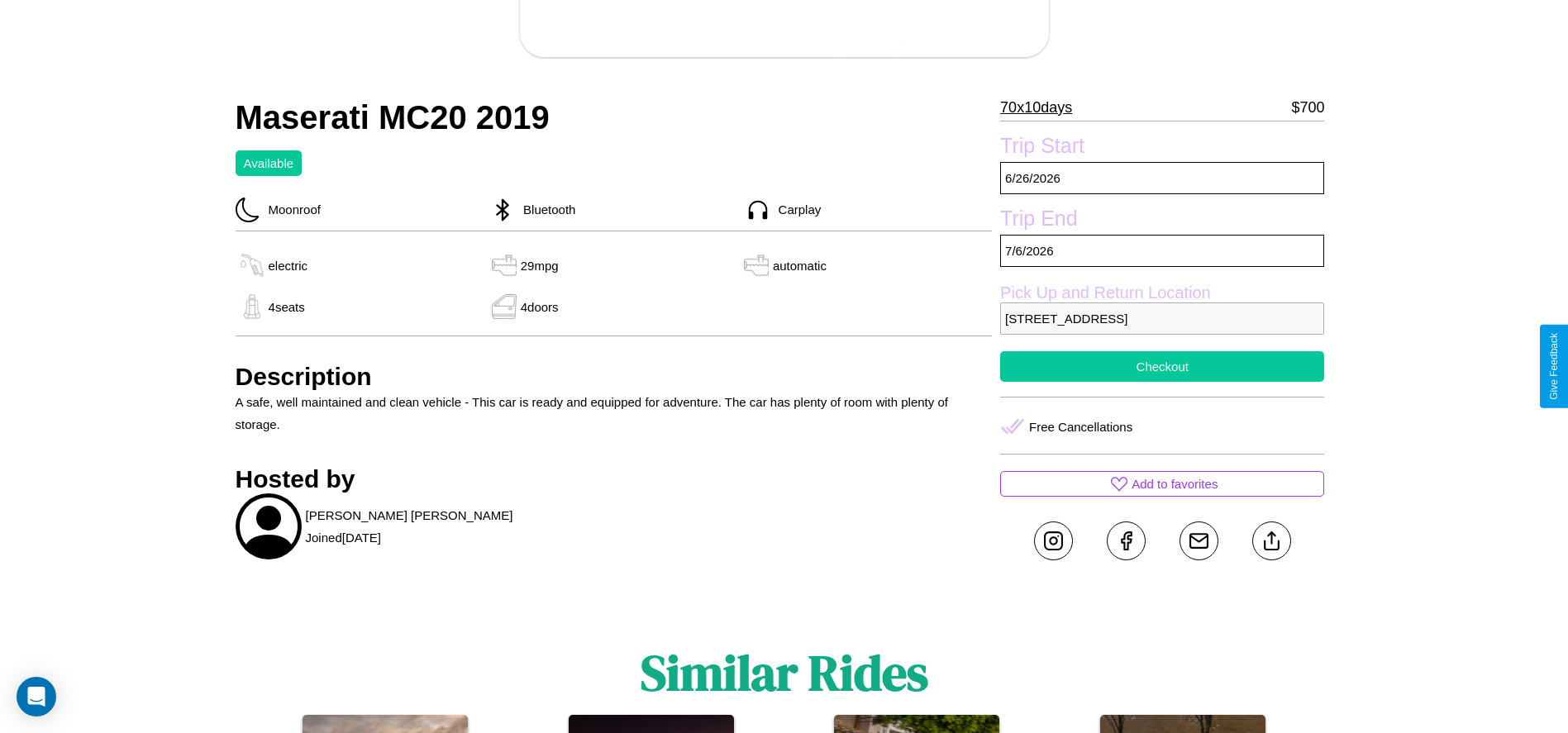
click at [1162, 366] on button "Checkout" at bounding box center [1162, 366] width 324 height 30
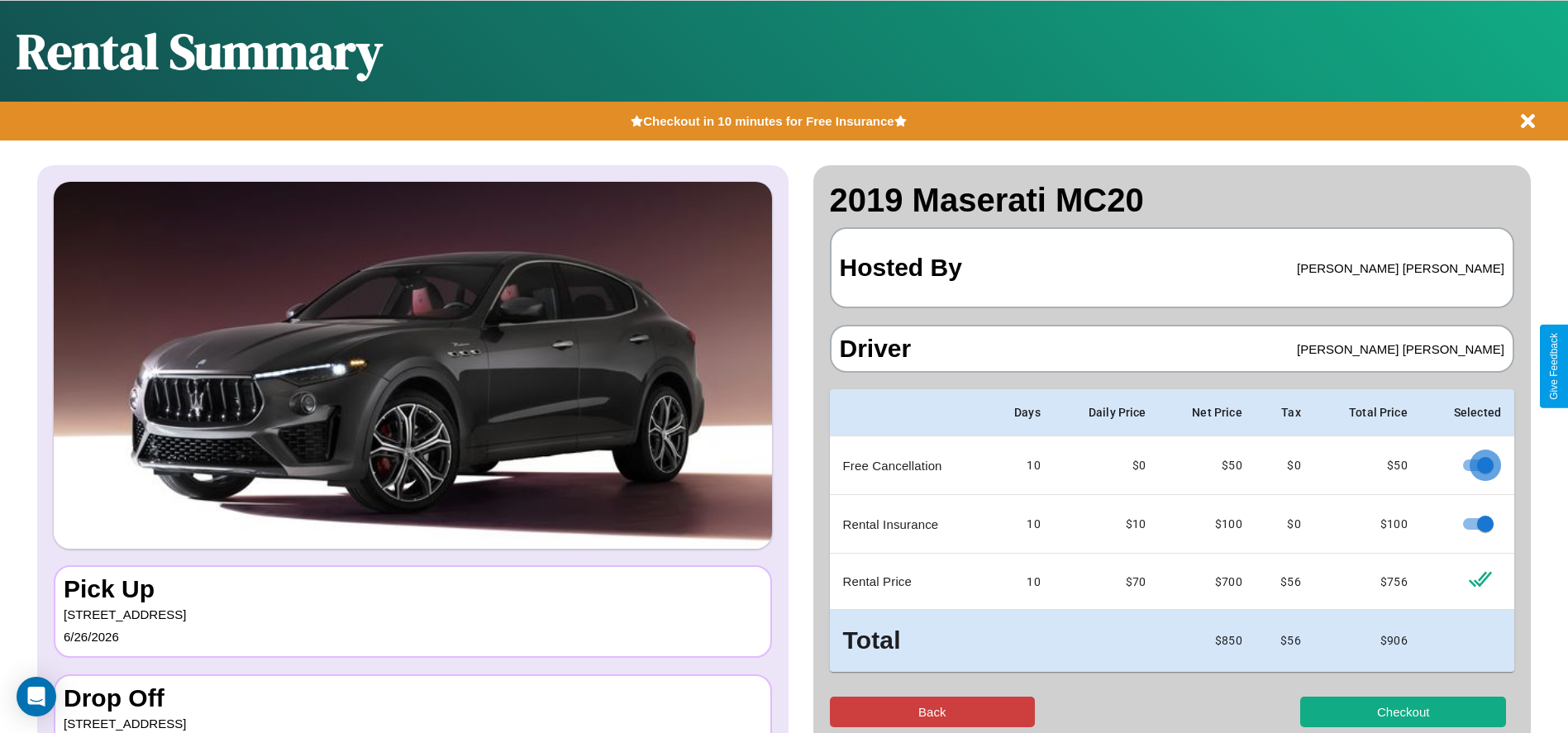
click at [931, 711] on button "Back" at bounding box center [933, 712] width 206 height 30
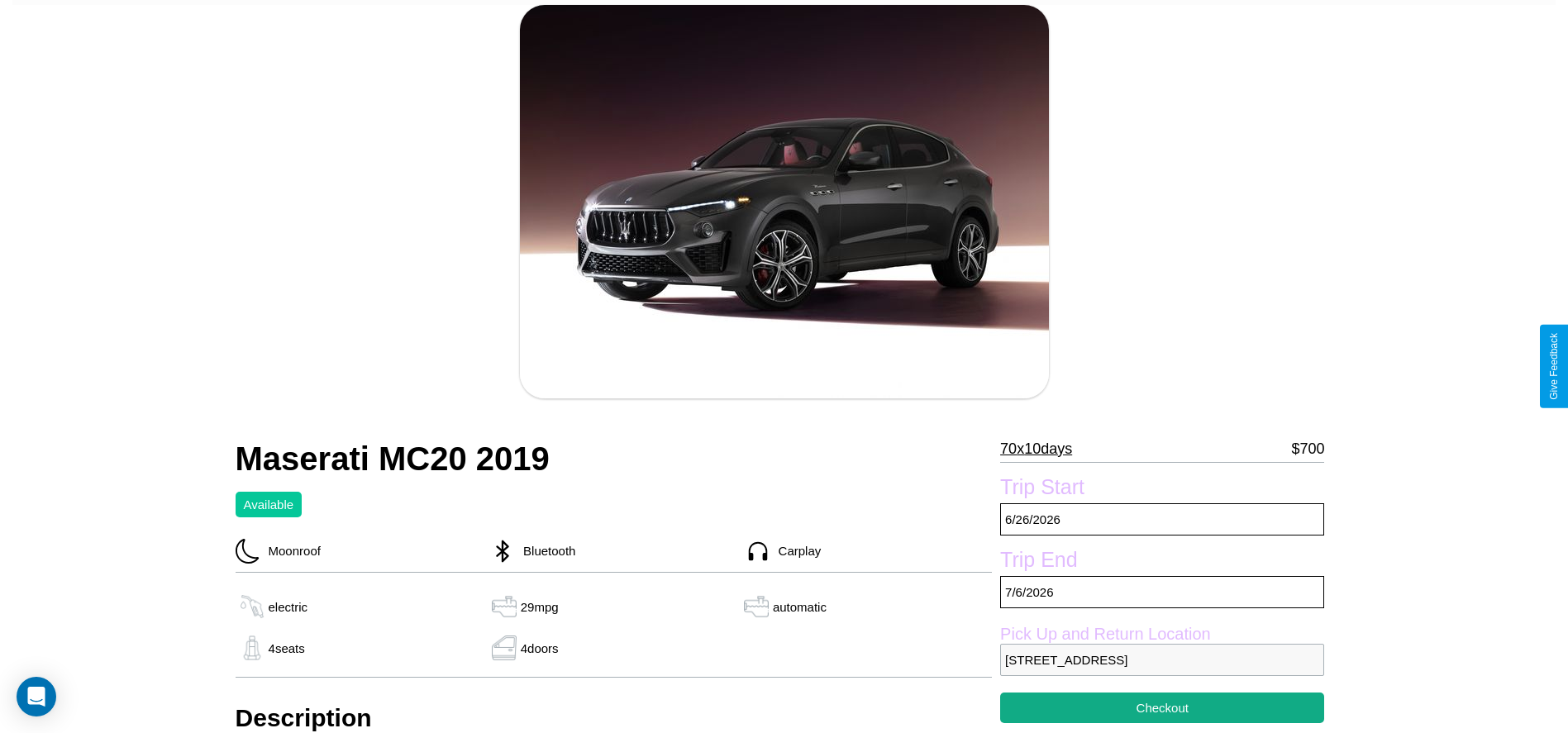
scroll to position [658, 0]
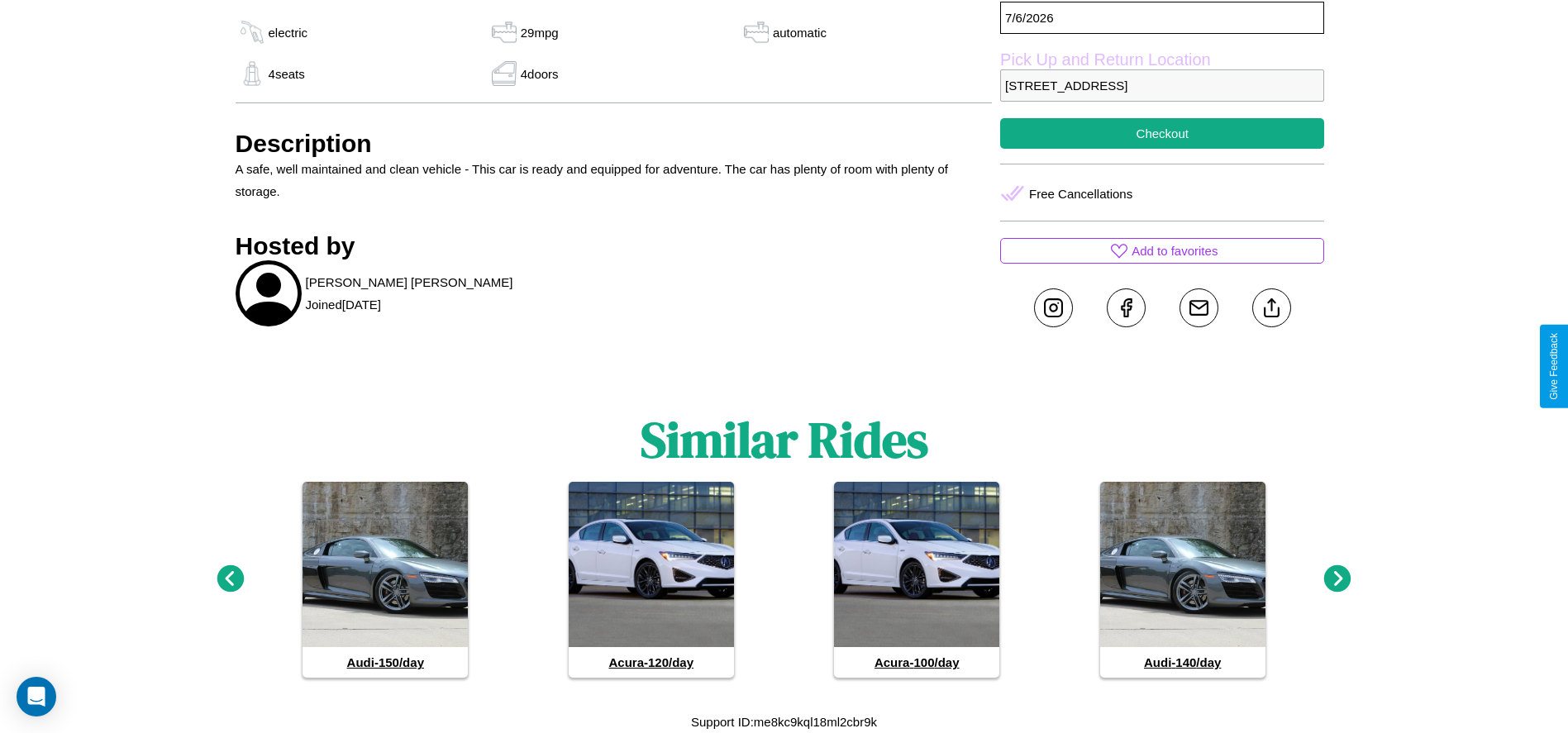
click at [1338, 579] on icon at bounding box center [1338, 579] width 27 height 27
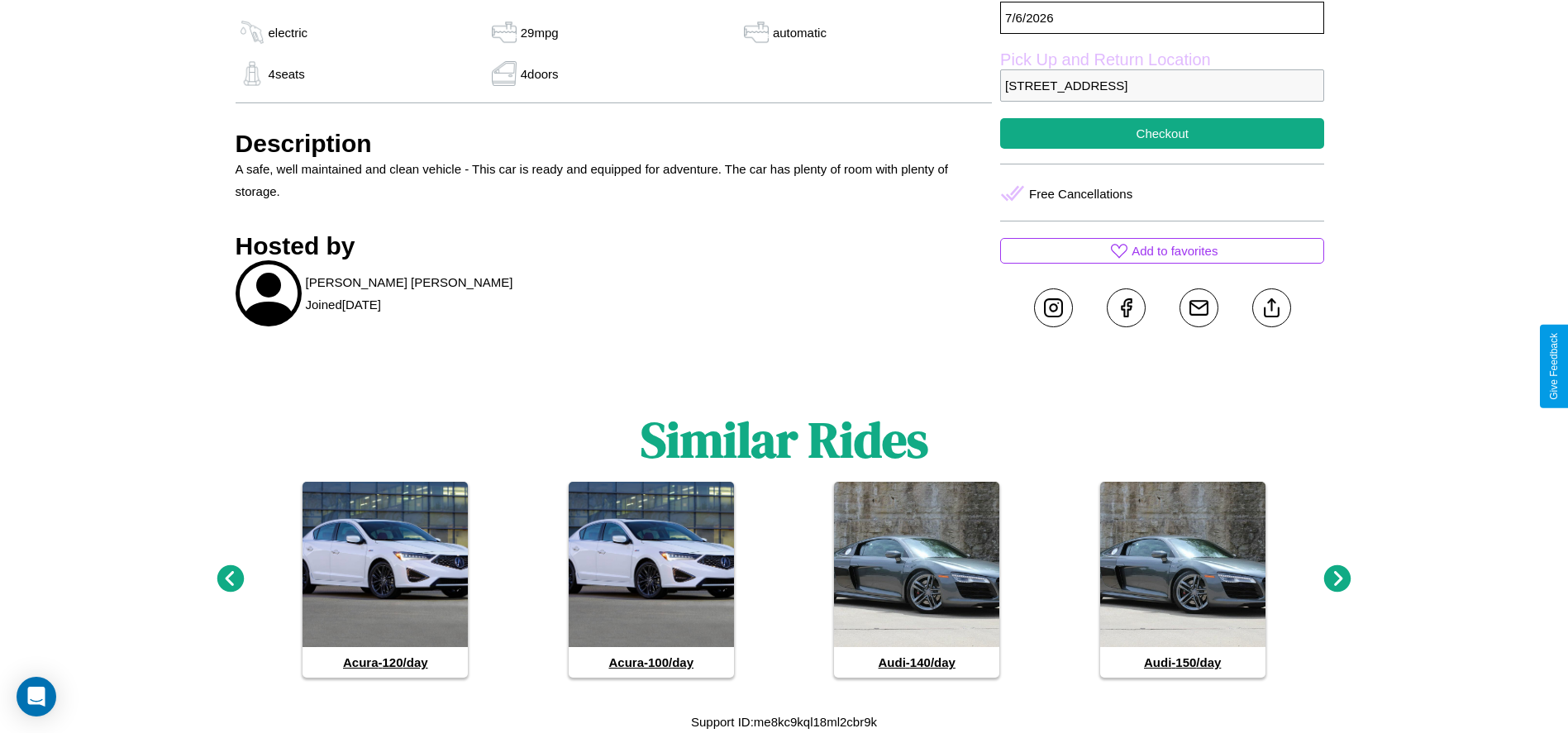
click at [1338, 579] on icon at bounding box center [1338, 579] width 27 height 27
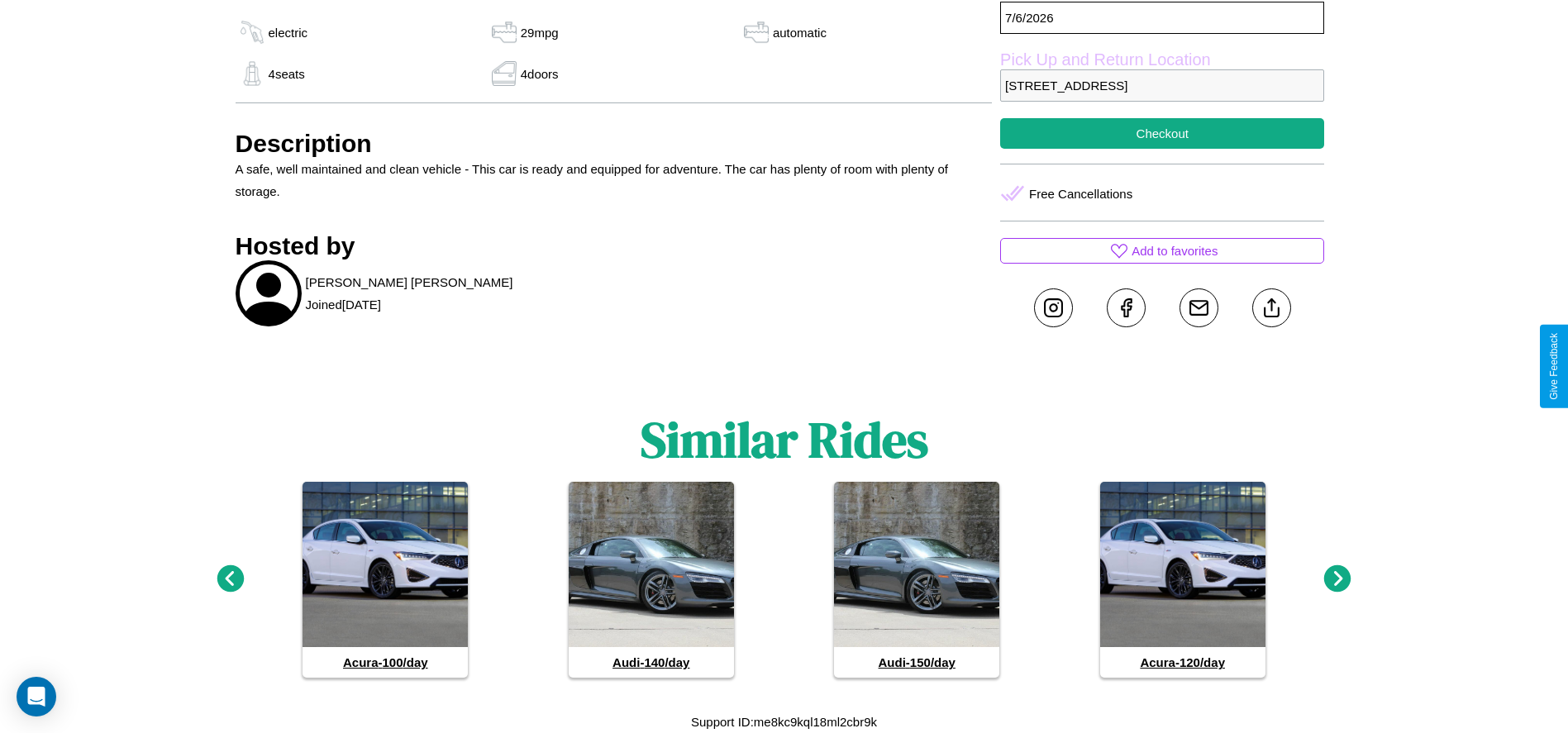
click at [1338, 579] on icon at bounding box center [1338, 579] width 27 height 27
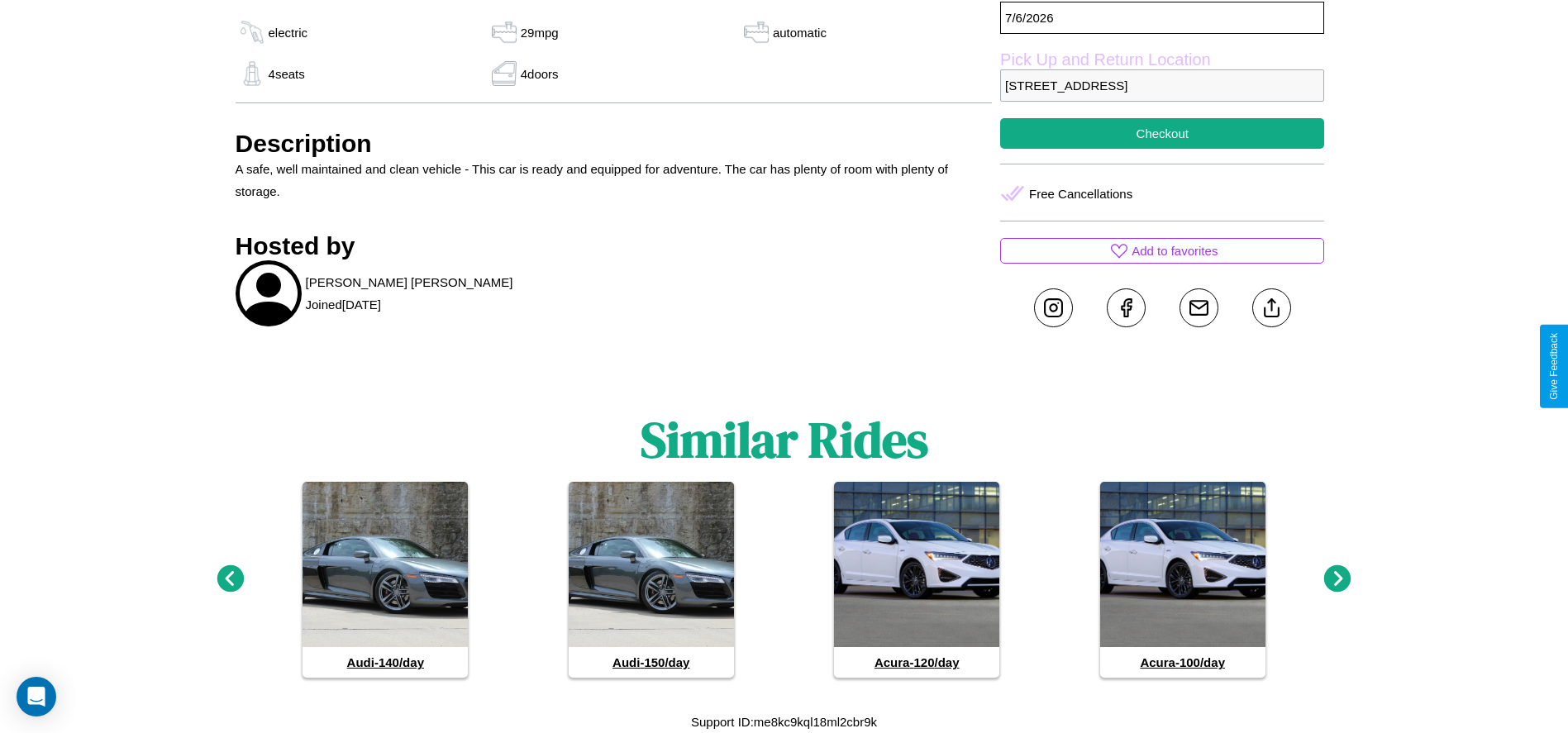
click at [1338, 579] on icon at bounding box center [1338, 579] width 27 height 27
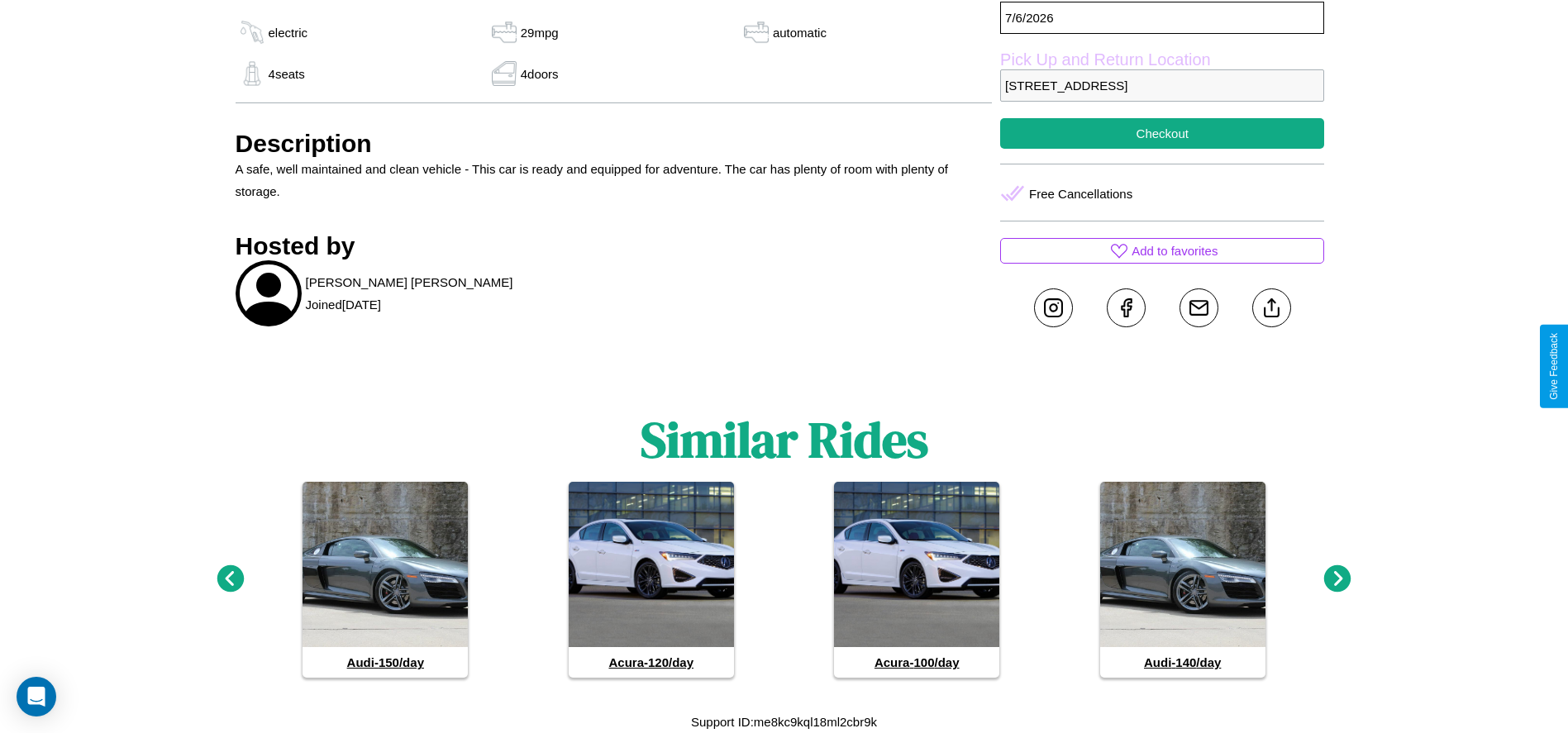
click at [230, 579] on icon at bounding box center [230, 579] width 27 height 27
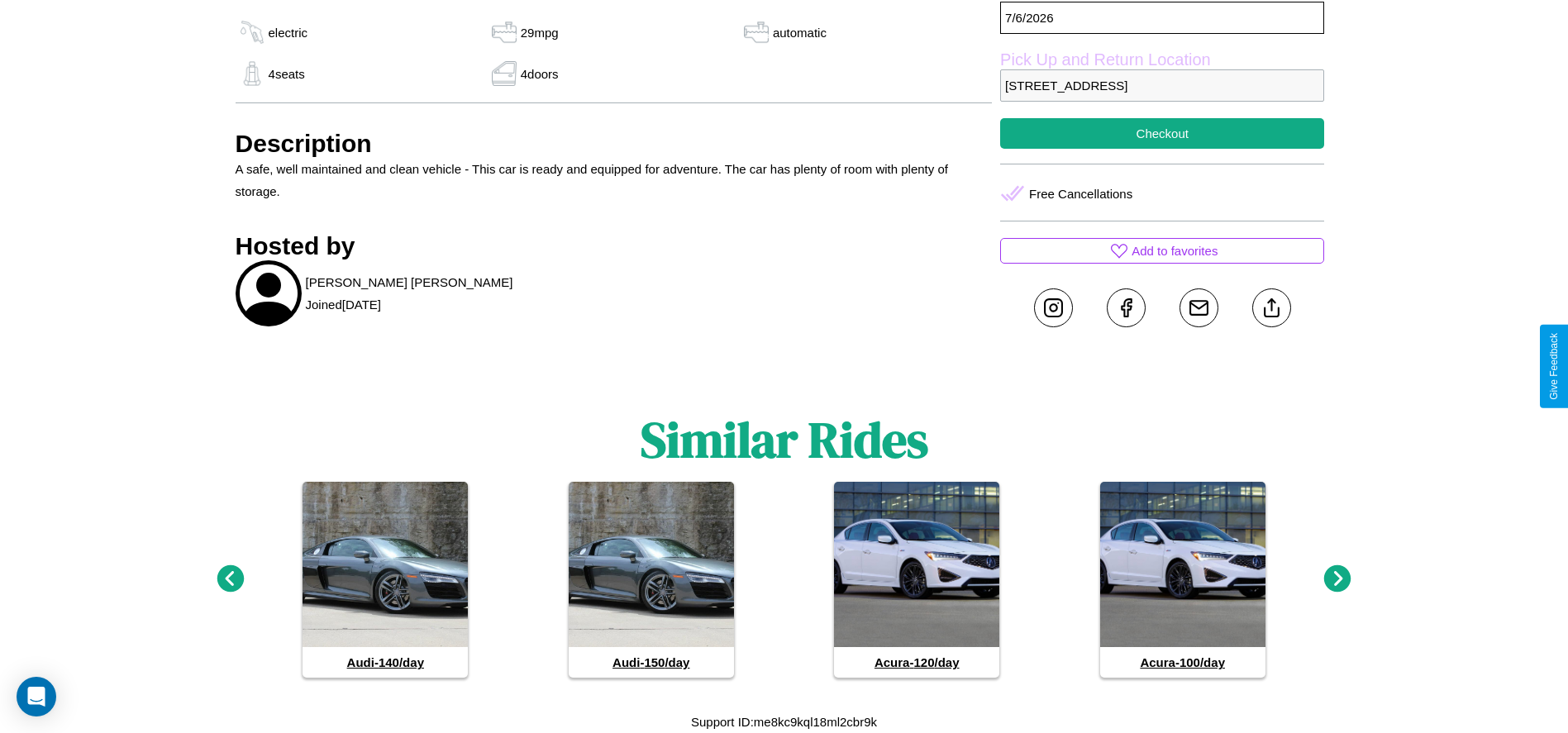
scroll to position [599, 0]
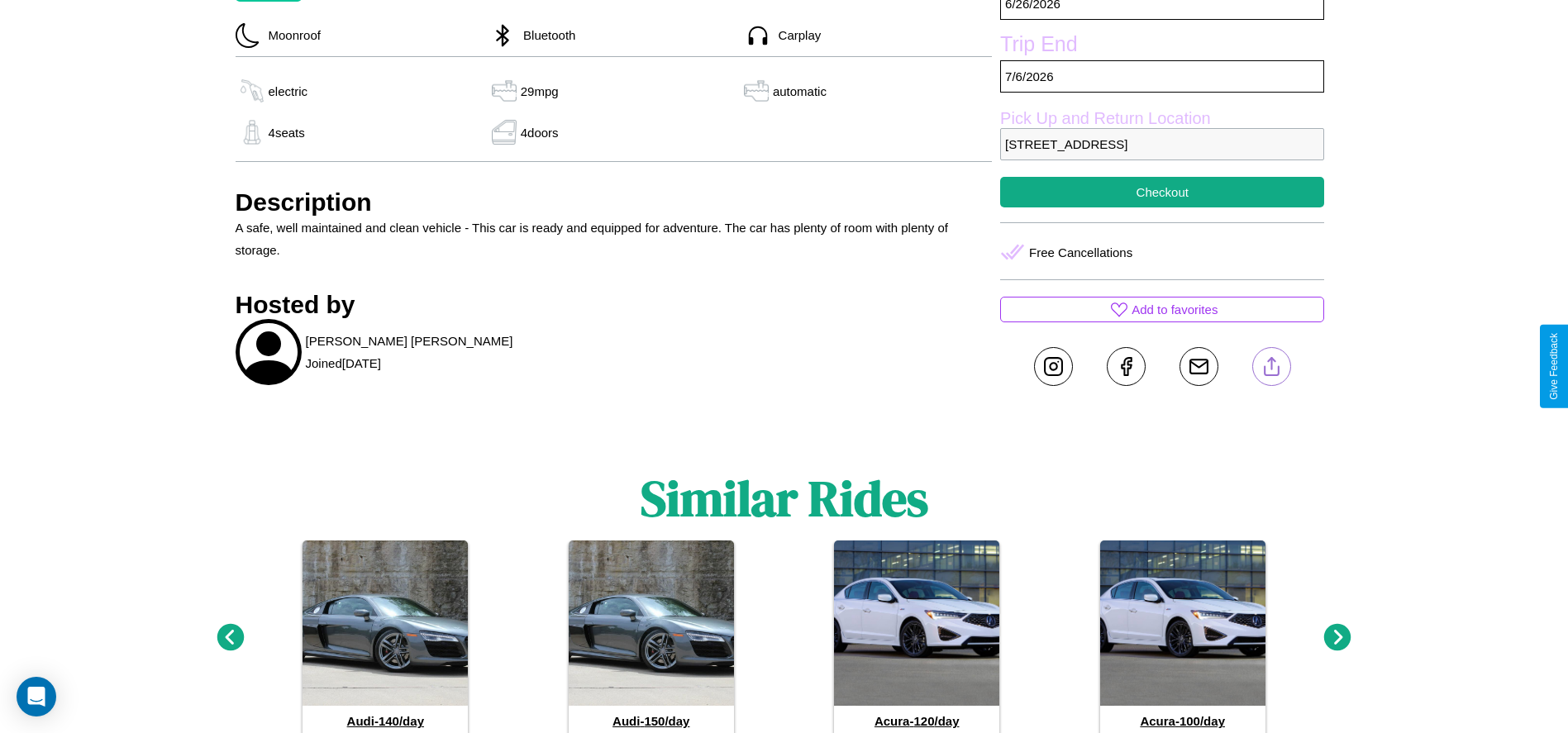
click at [1271, 366] on line at bounding box center [1271, 364] width 0 height 11
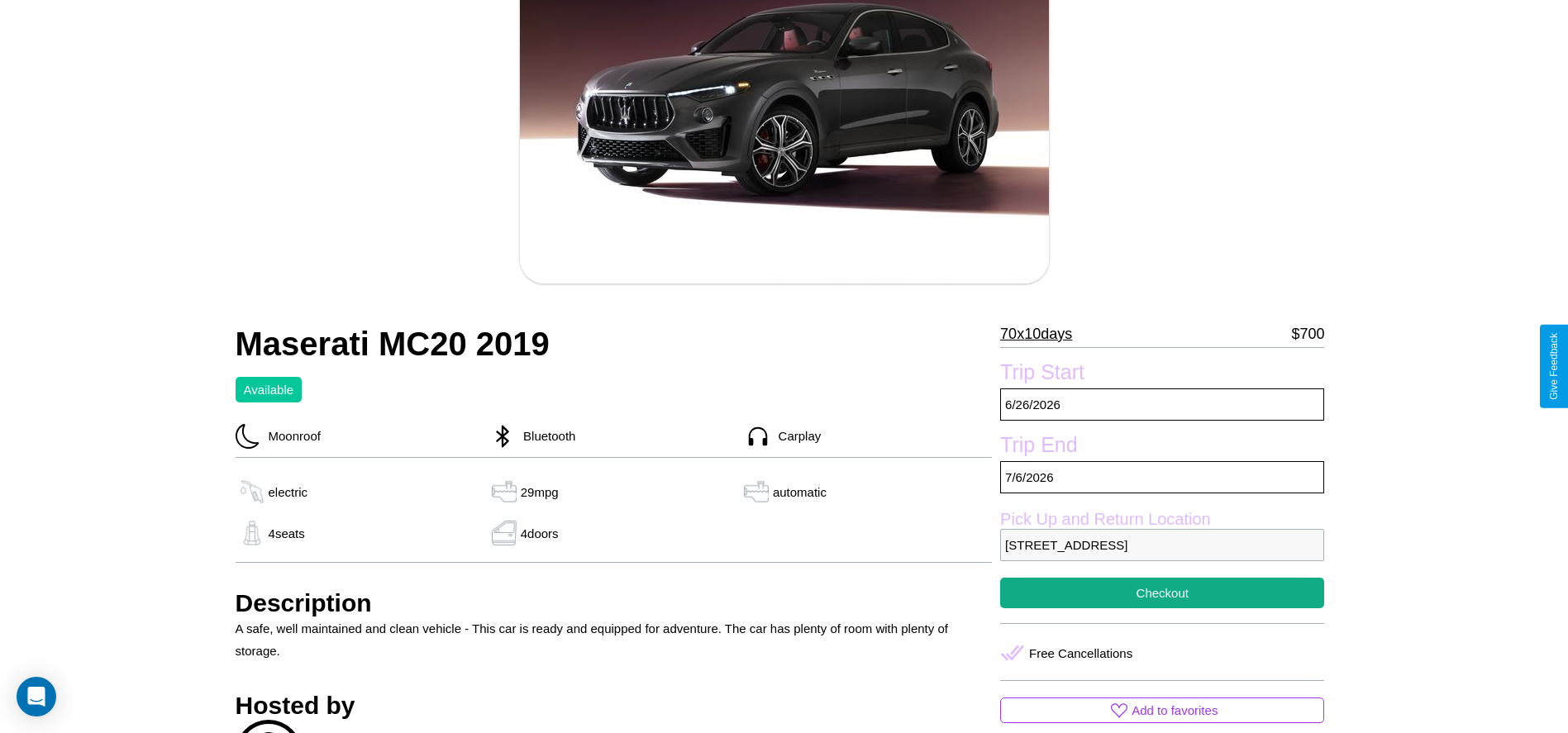
scroll to position [176, 0]
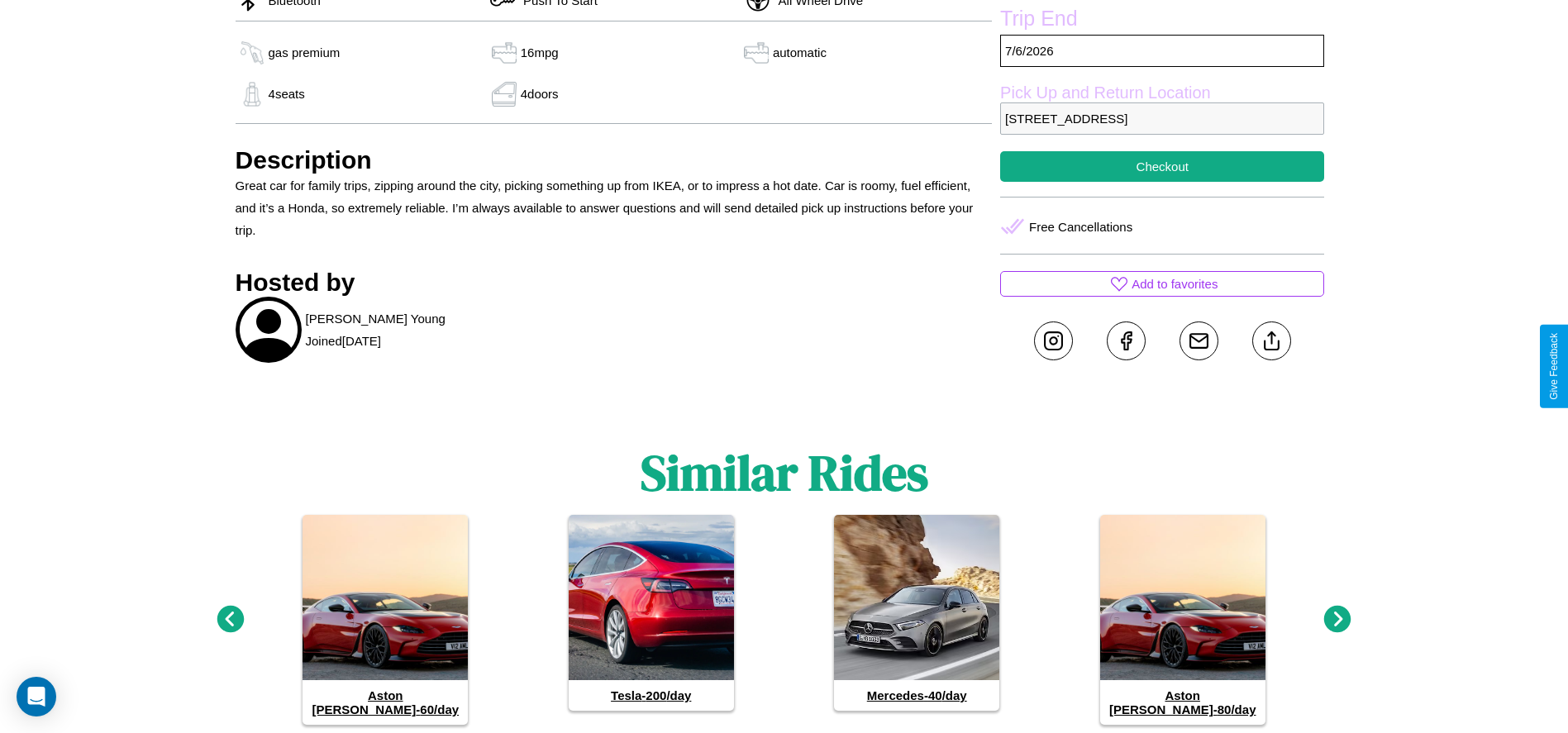
scroll to position [683, 0]
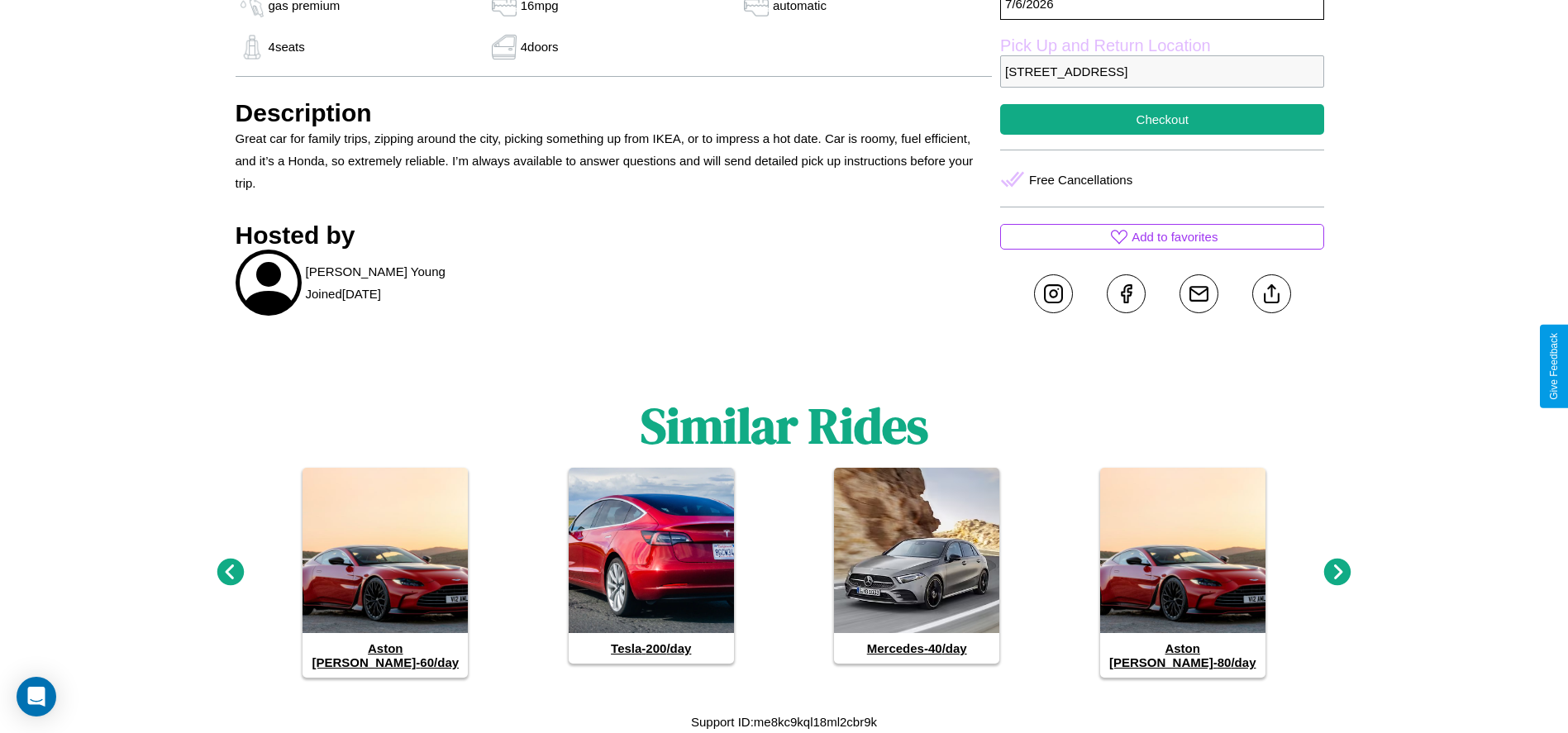
click at [230, 579] on icon at bounding box center [230, 572] width 27 height 27
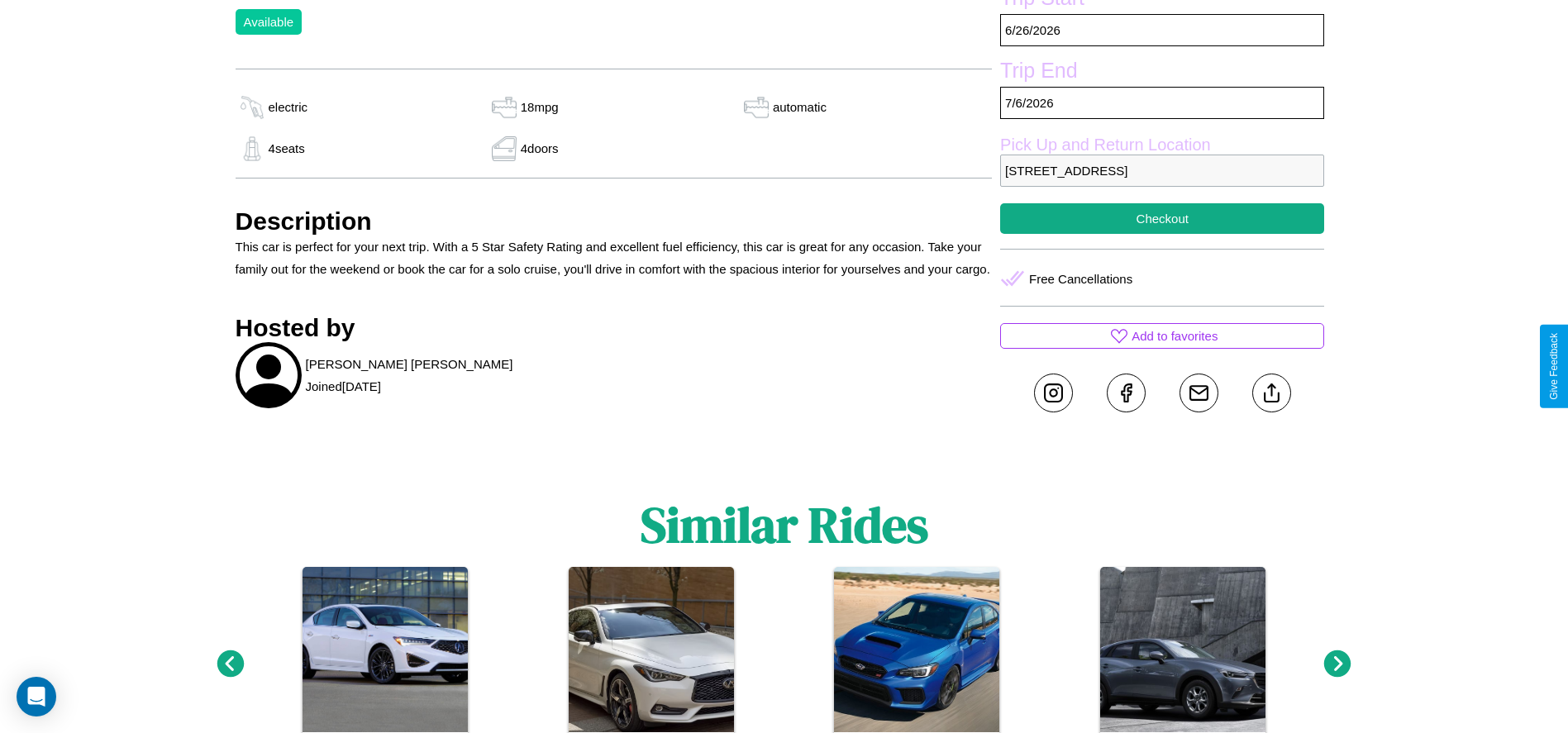
scroll to position [602, 0]
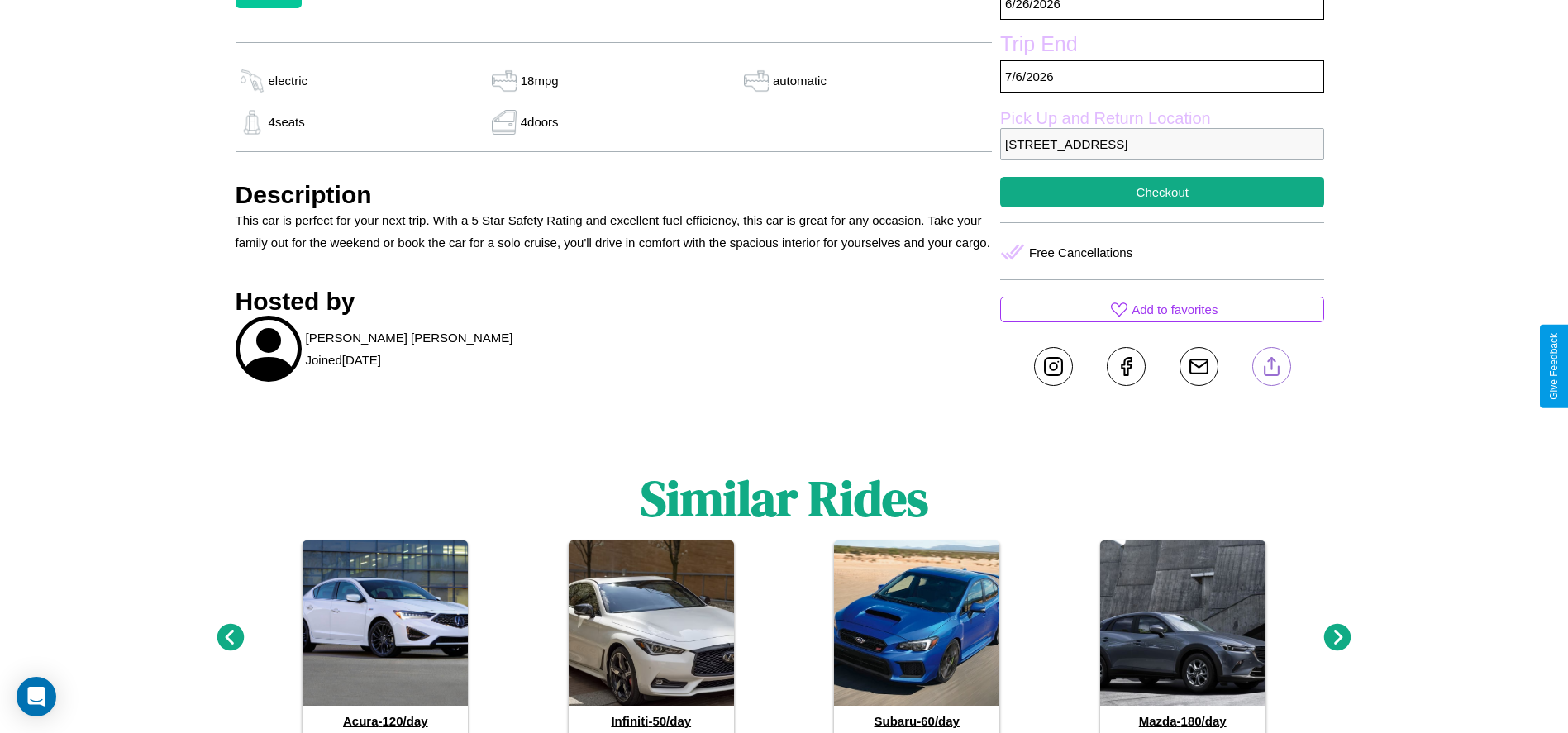
click at [1271, 366] on line at bounding box center [1271, 364] width 0 height 11
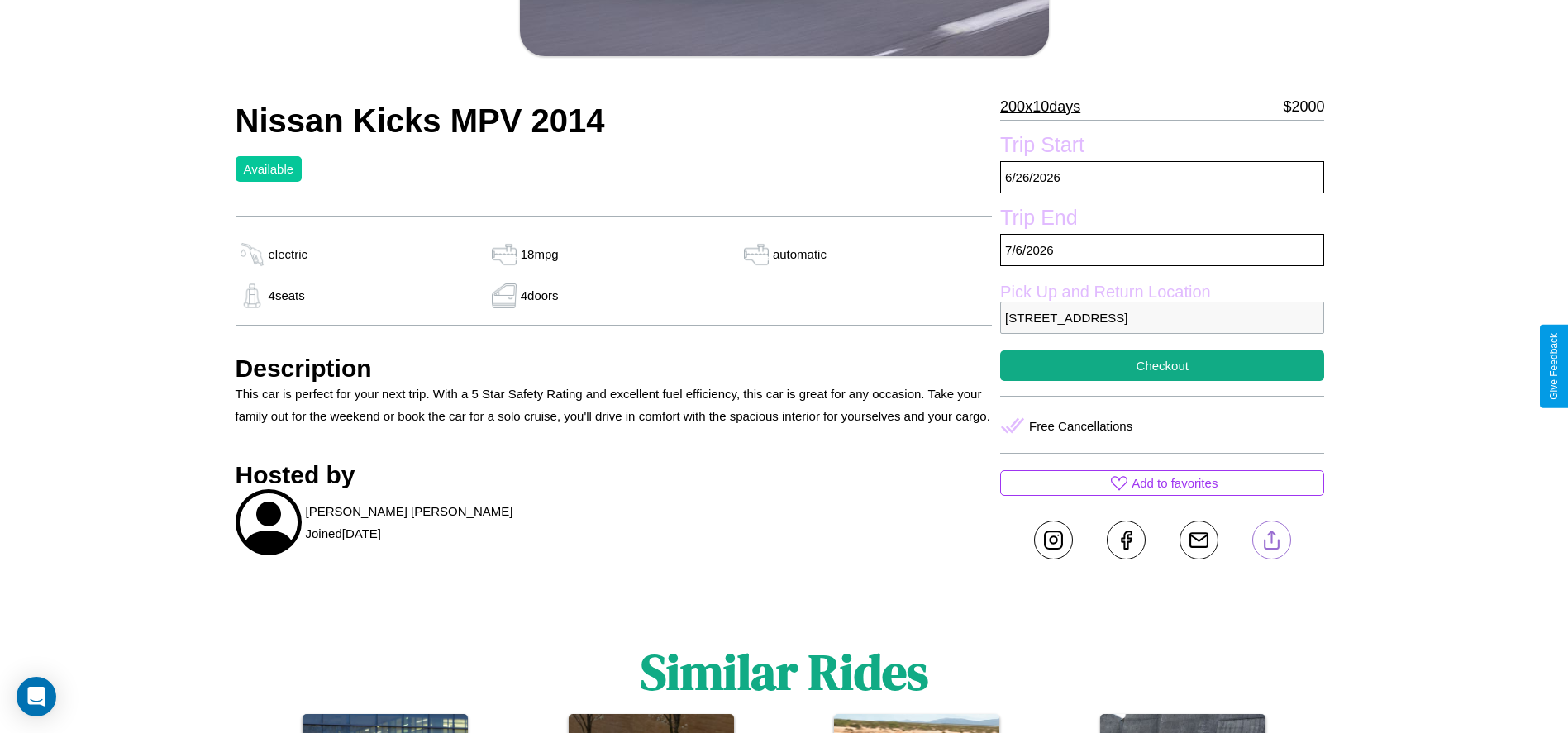
scroll to position [427, 0]
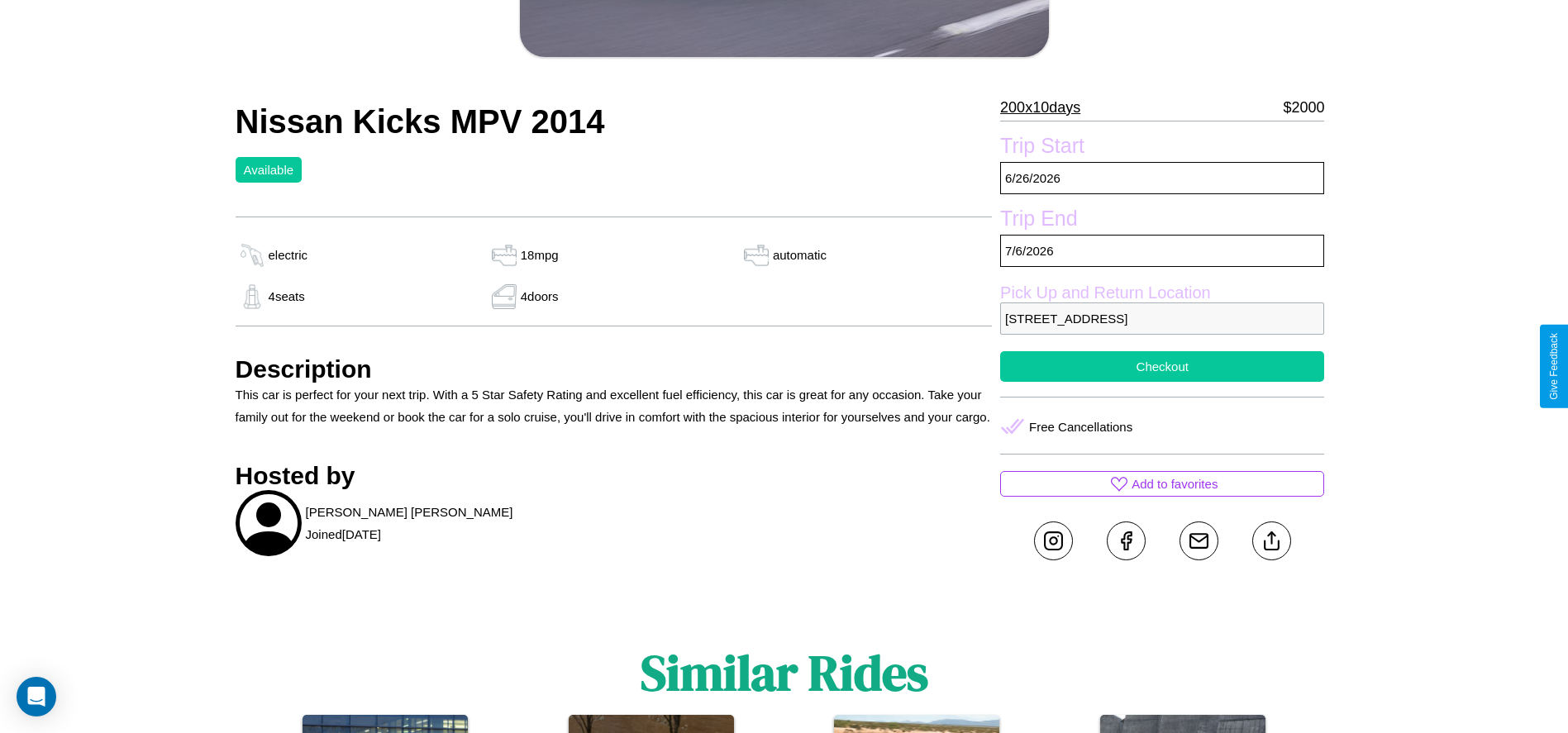
click at [1162, 366] on button "Checkout" at bounding box center [1162, 366] width 324 height 30
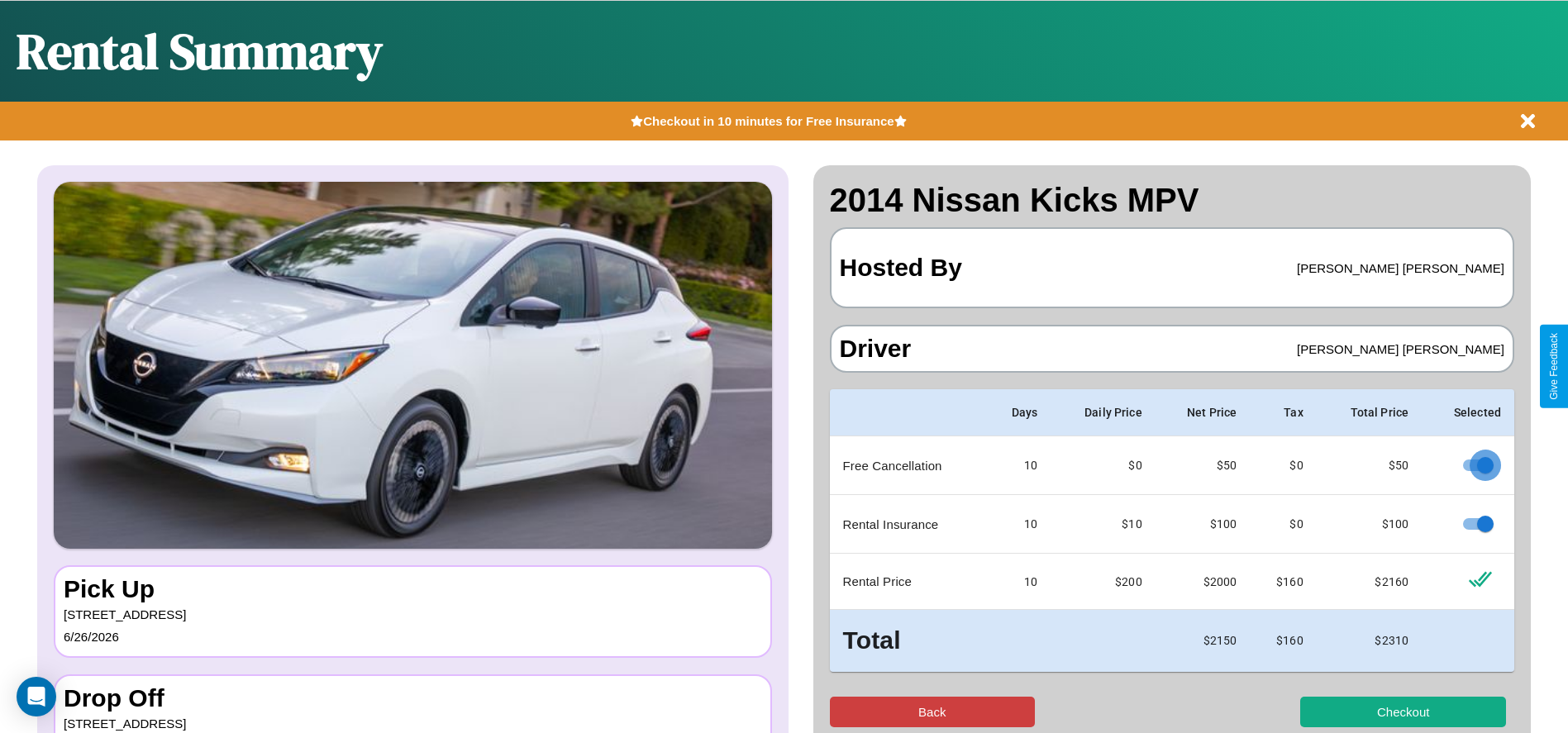
click at [931, 711] on button "Back" at bounding box center [933, 712] width 206 height 30
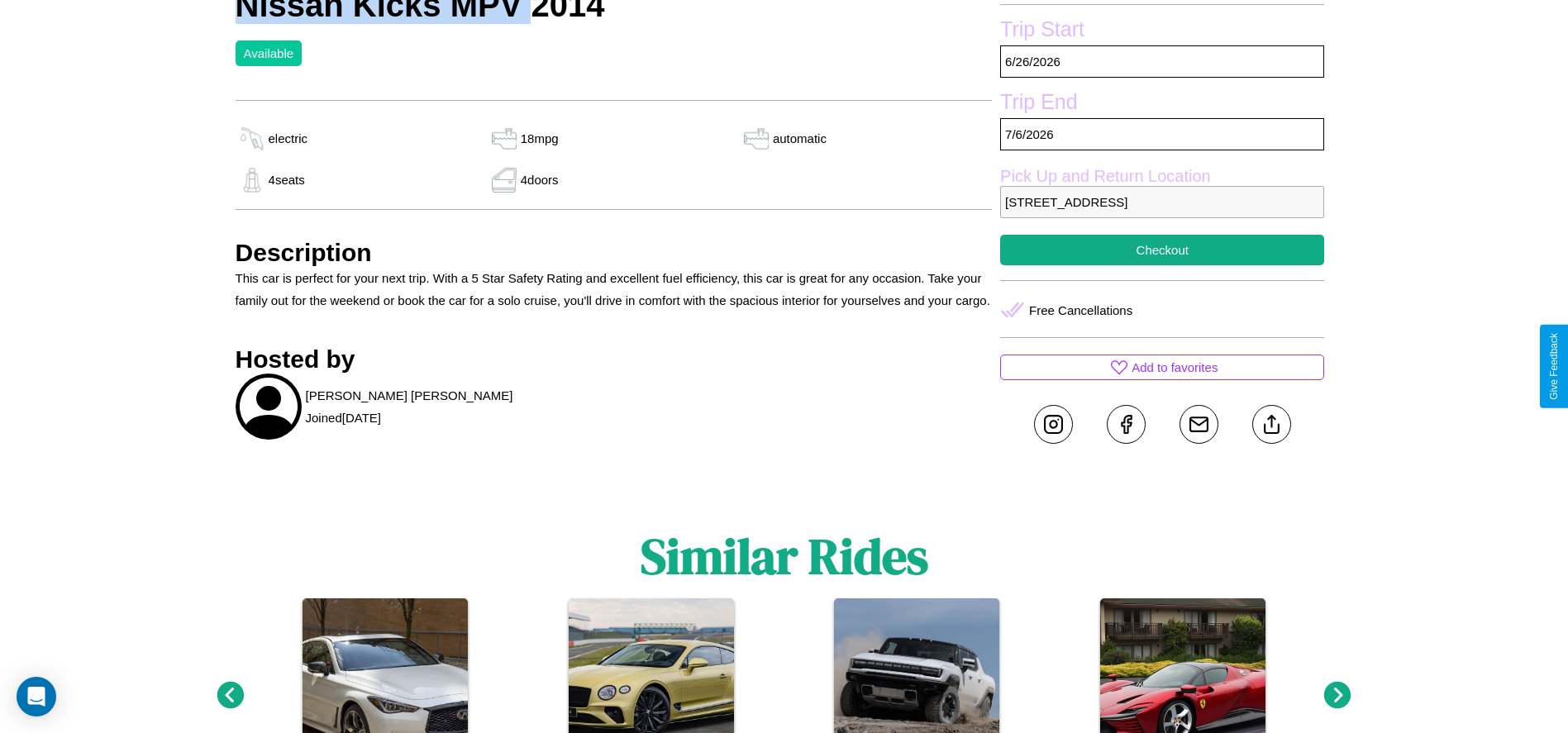
scroll to position [545, 0]
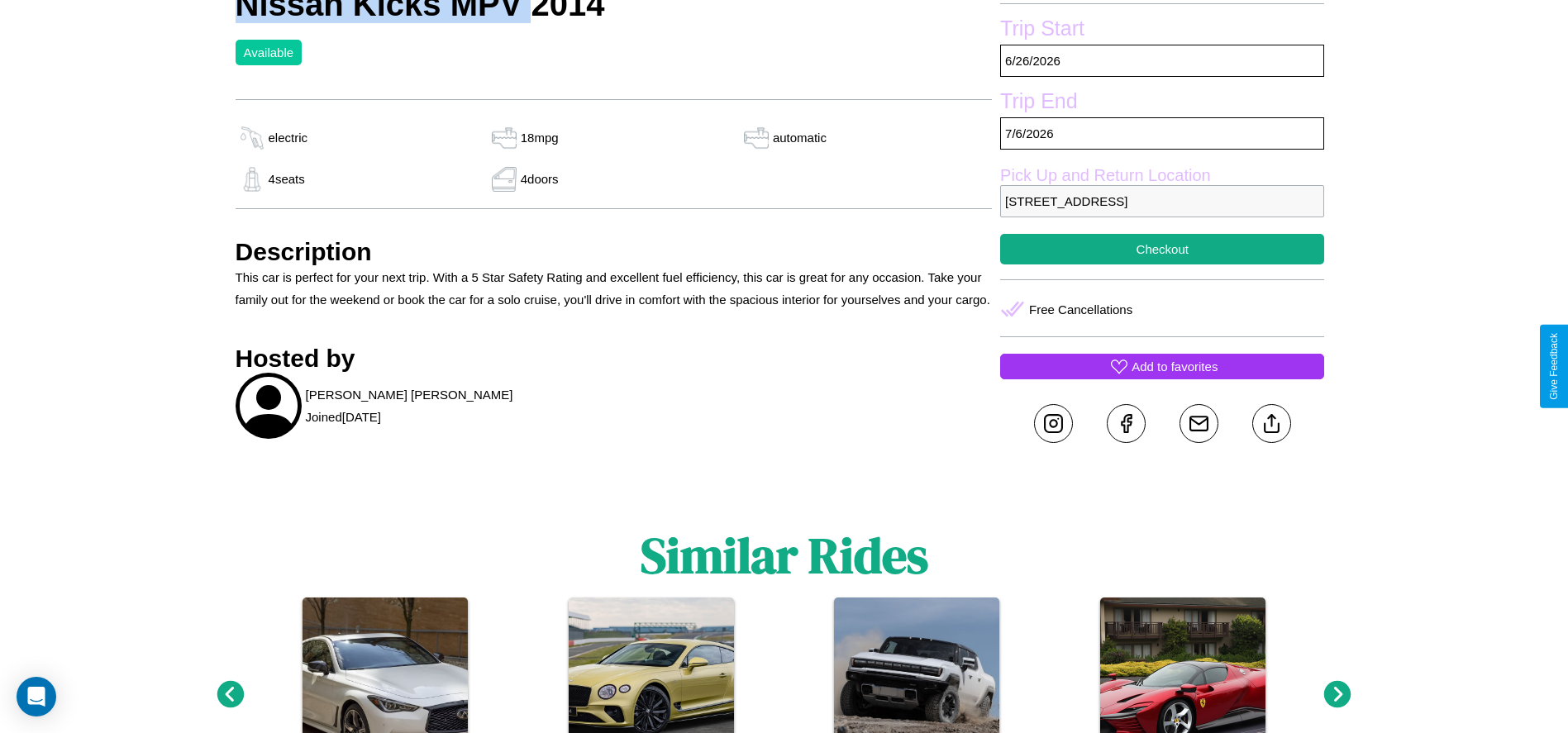
click at [1162, 366] on p "Add to favorites" at bounding box center [1174, 366] width 86 height 23
